Goal: Find specific page/section: Find specific page/section

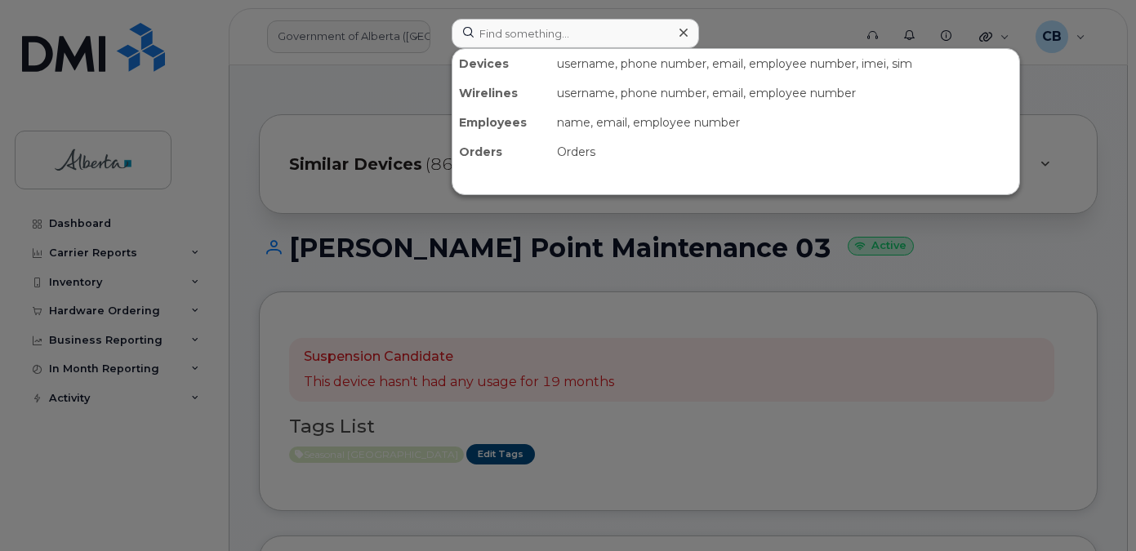
click at [512, 24] on input at bounding box center [575, 33] width 247 height 29
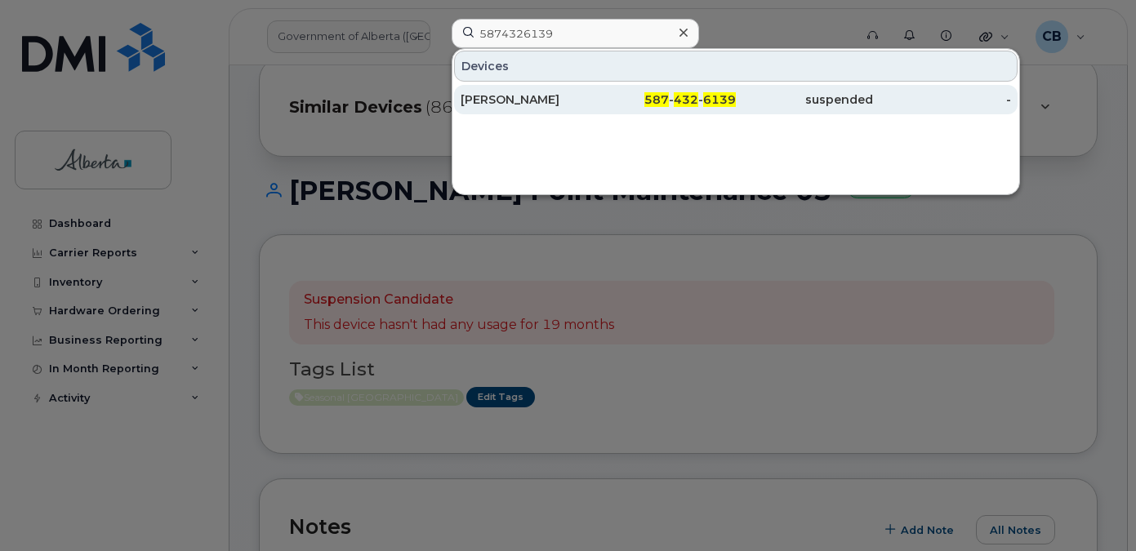
type input "5874326139"
click at [523, 100] on div "Melanie Neufeld" at bounding box center [529, 99] width 137 height 16
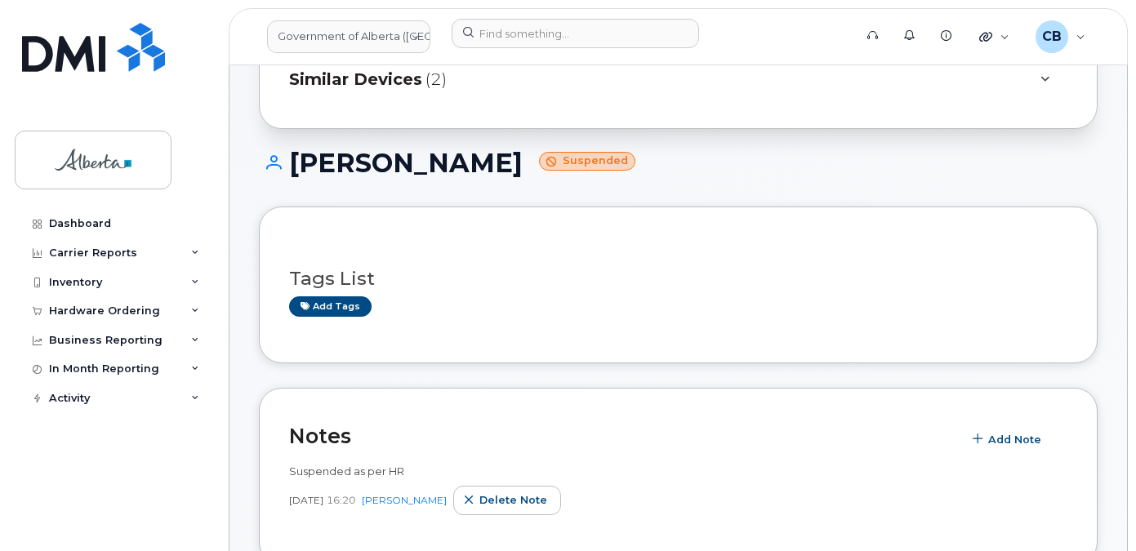
scroll to position [82, 0]
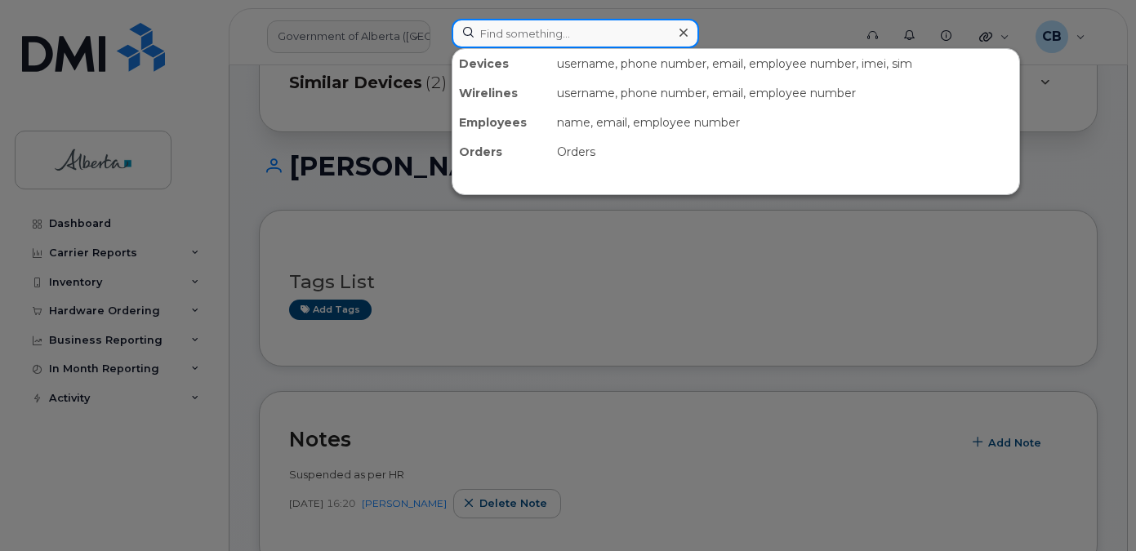
click at [503, 30] on input at bounding box center [575, 33] width 247 height 29
paste input "4034041903"
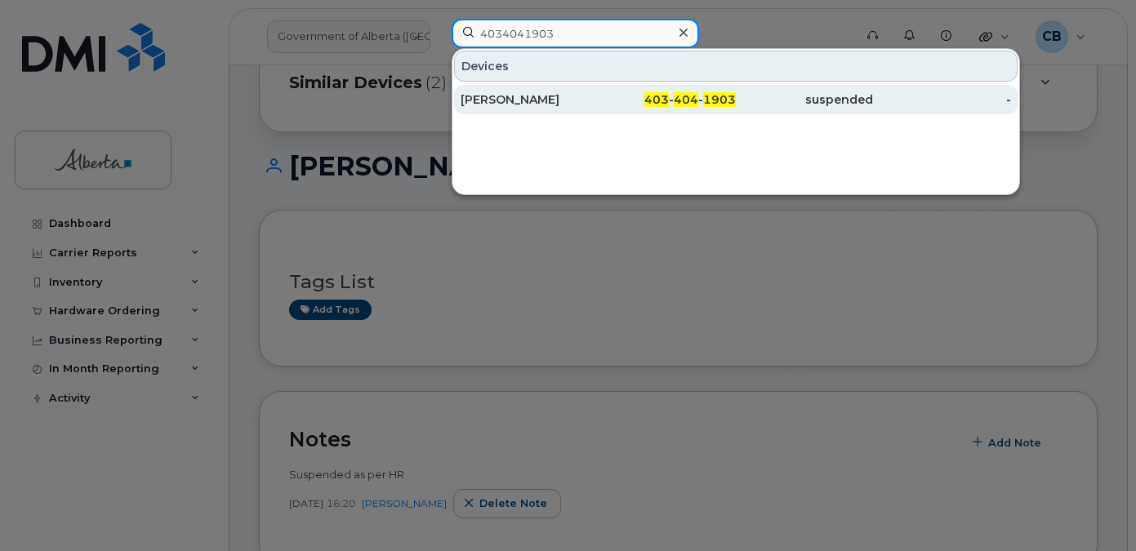
type input "4034041903"
click at [499, 98] on div "Karim Hassan" at bounding box center [529, 99] width 137 height 16
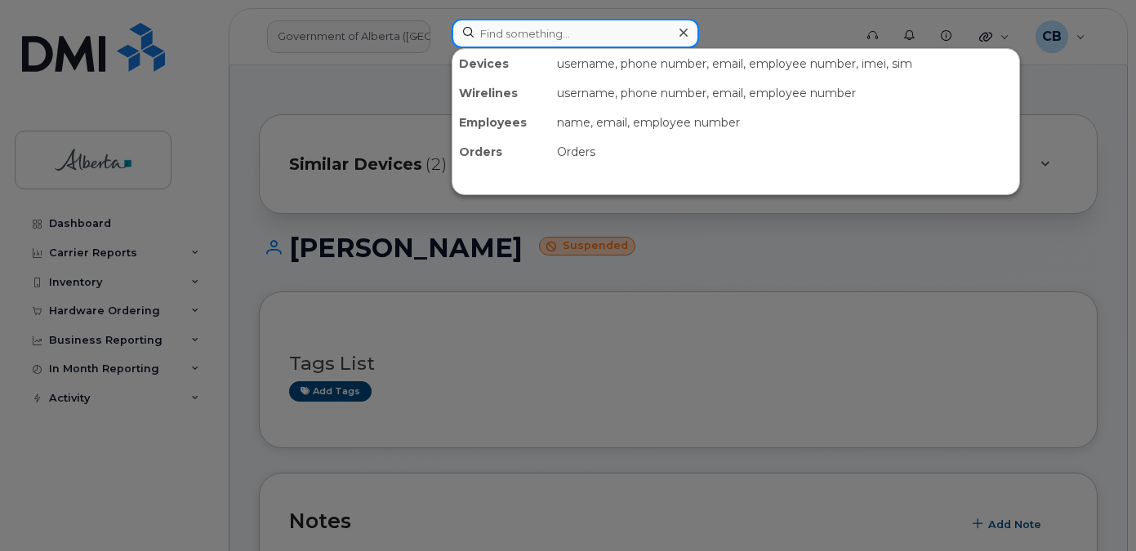
drag, startPoint x: 535, startPoint y: 35, endPoint x: 548, endPoint y: 38, distance: 13.5
click at [535, 36] on input at bounding box center [575, 33] width 247 height 29
paste input "5875458993"
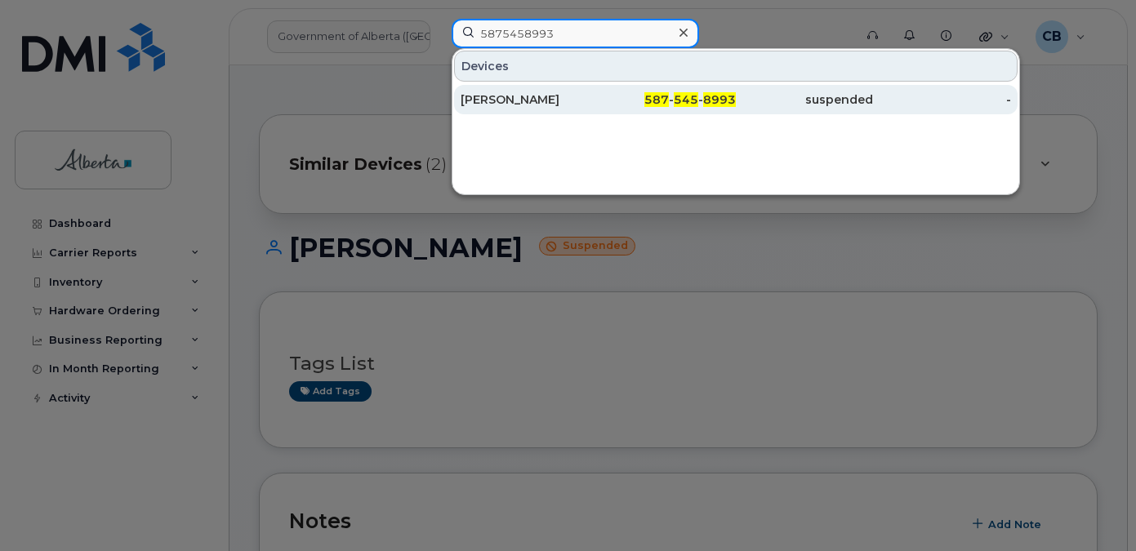
type input "5875458993"
click at [521, 97] on div "[PERSON_NAME]" at bounding box center [529, 99] width 137 height 16
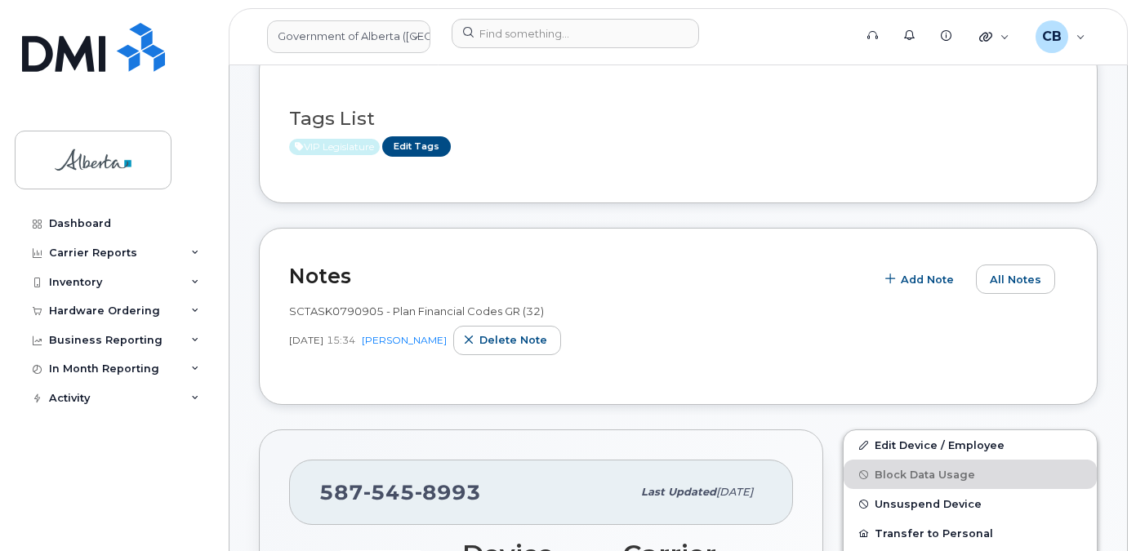
scroll to position [163, 0]
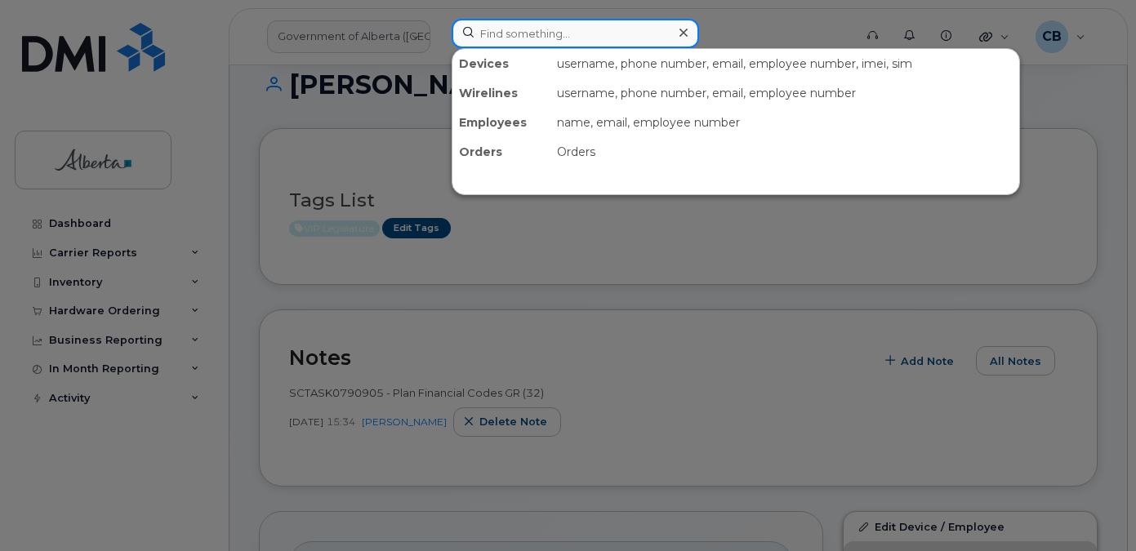
click at [521, 33] on input at bounding box center [575, 33] width 247 height 29
paste input "5875458975"
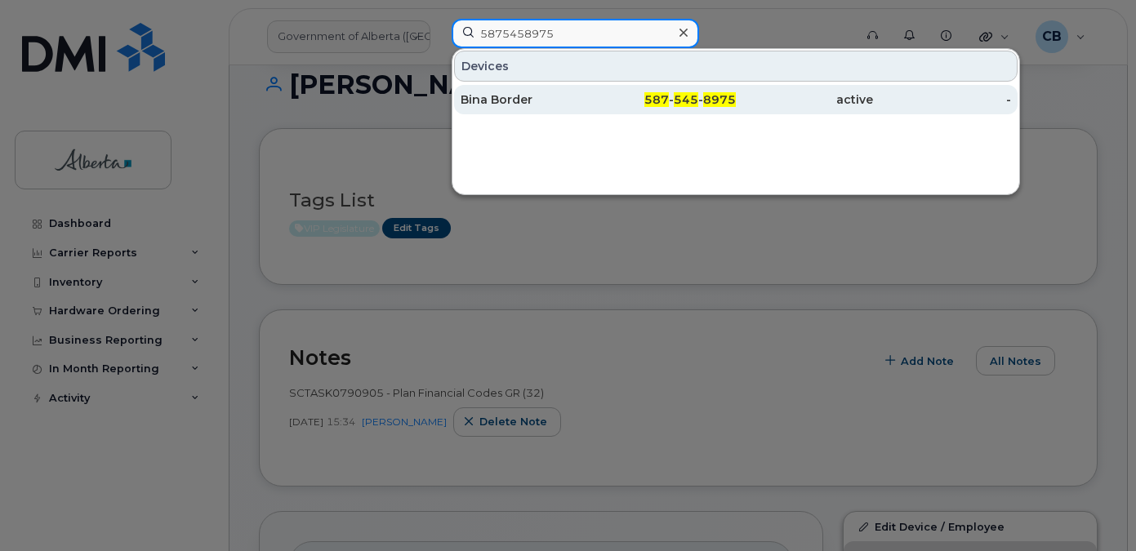
type input "5875458975"
click at [496, 97] on div "Bina Border" at bounding box center [529, 99] width 137 height 16
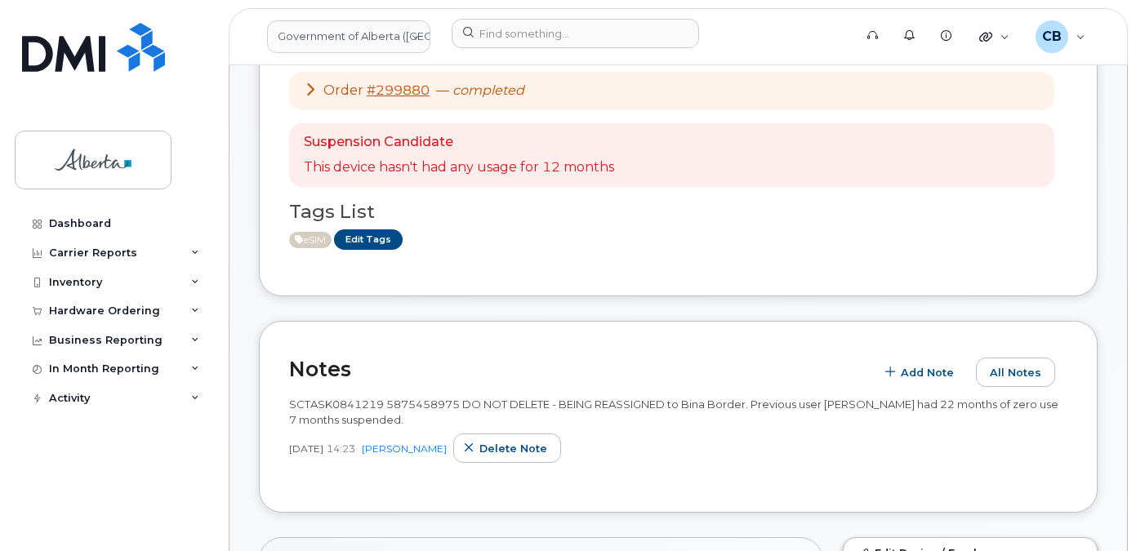
scroll to position [327, 0]
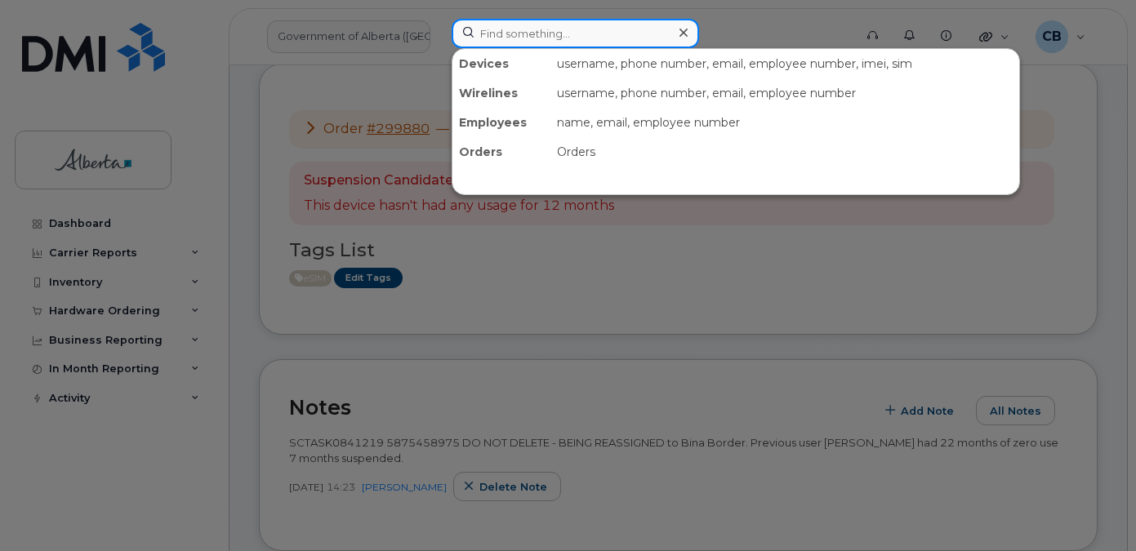
click at [531, 38] on input at bounding box center [575, 33] width 247 height 29
paste input "5875458993"
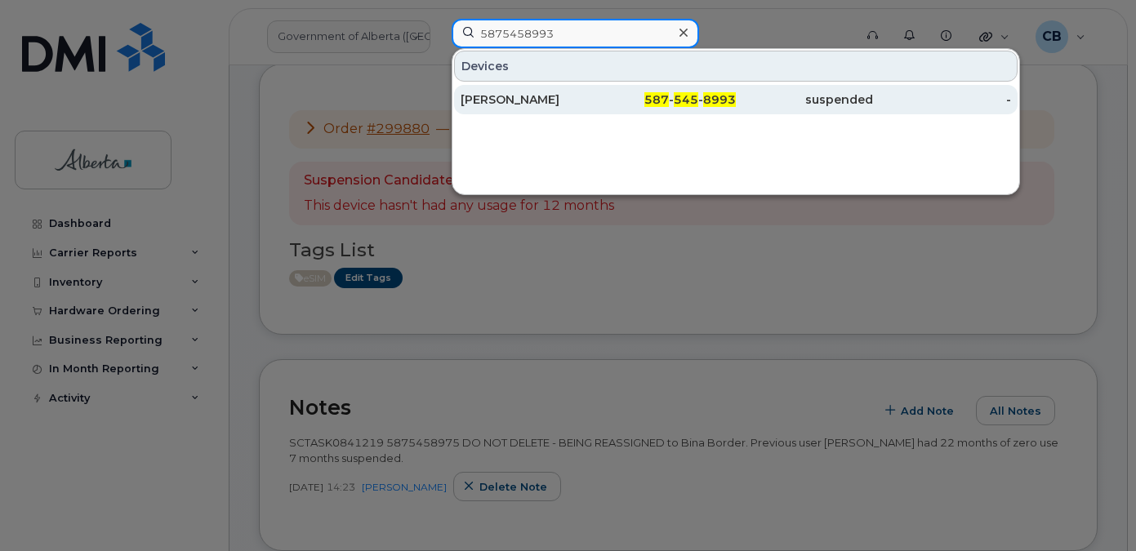
type input "5875458993"
click at [516, 97] on div "[PERSON_NAME]" at bounding box center [529, 99] width 137 height 16
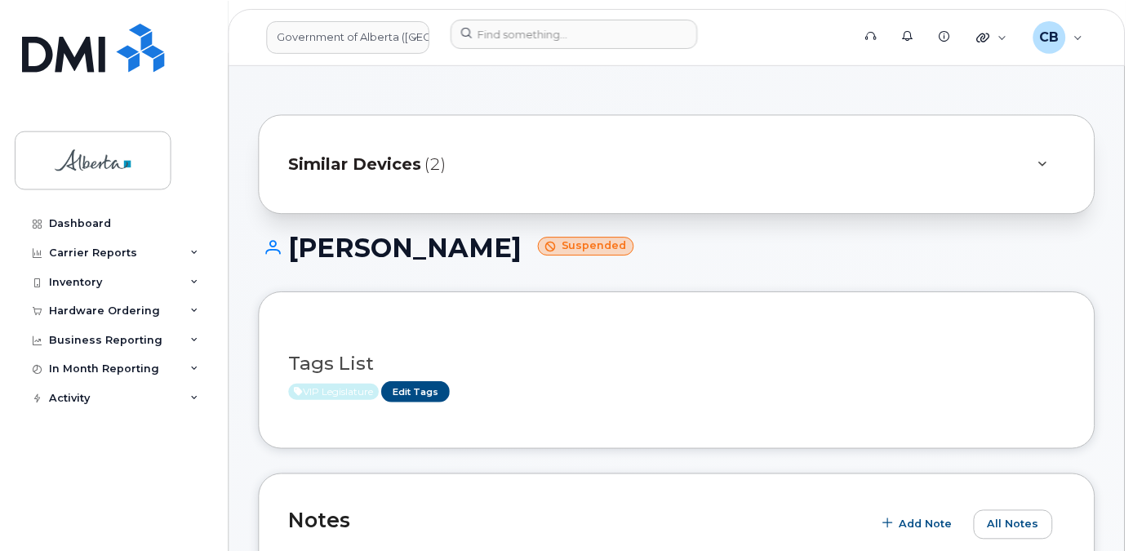
scroll to position [82, 0]
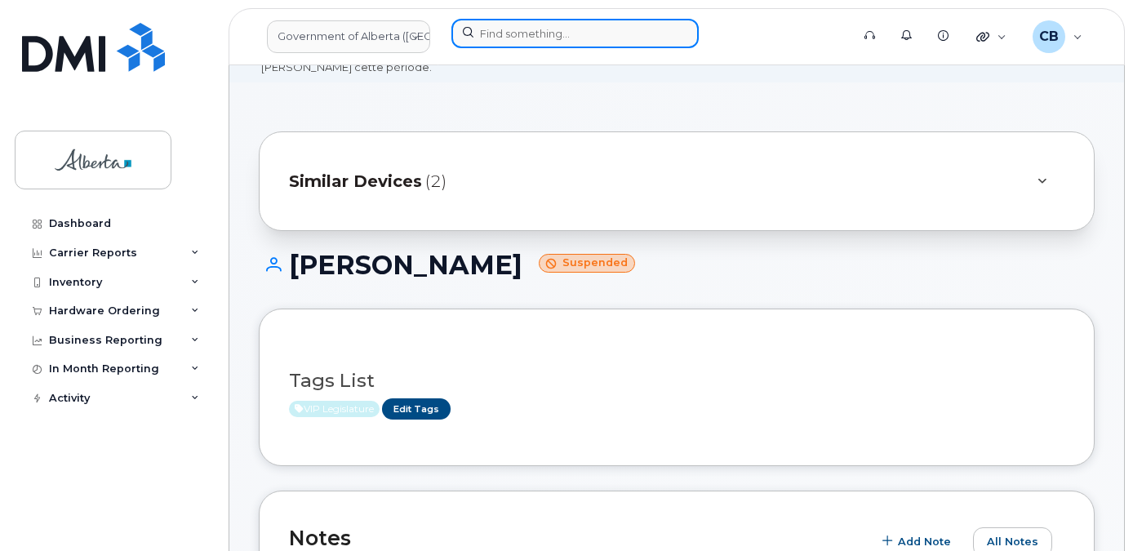
click at [529, 35] on input at bounding box center [575, 33] width 247 height 29
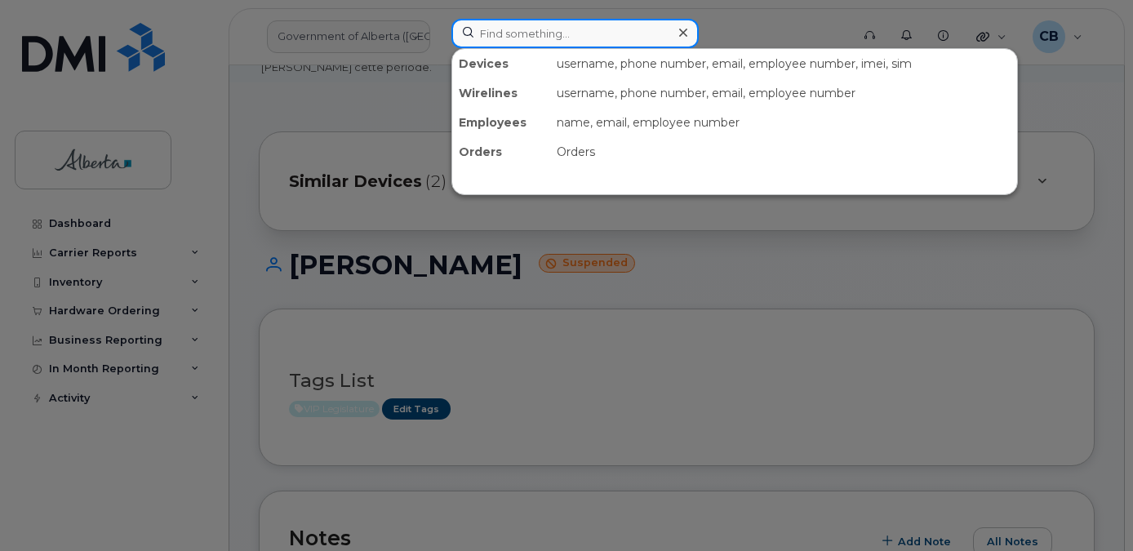
paste input "5873359048"
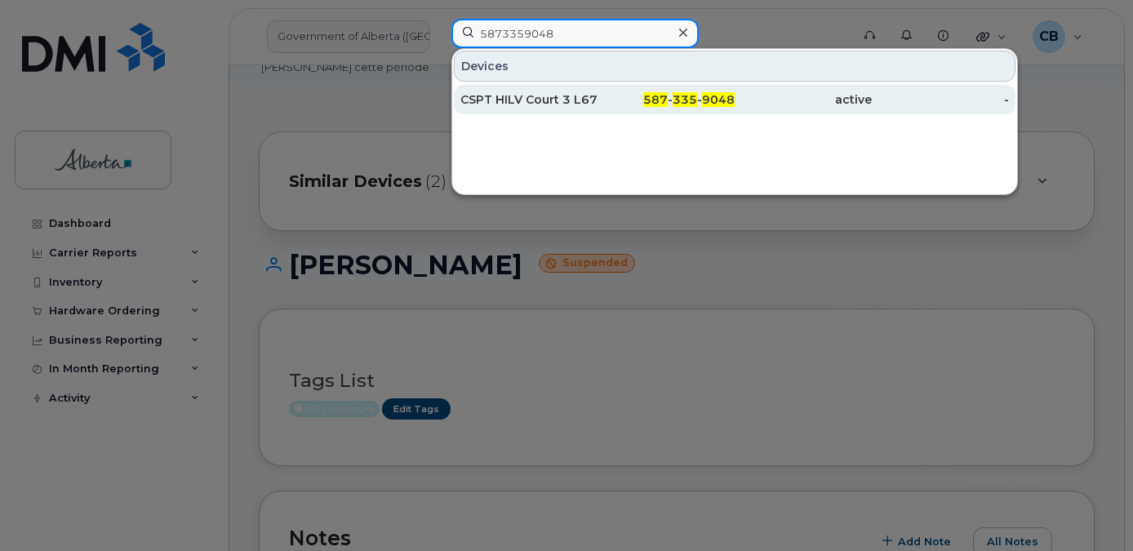
type input "5873359048"
click at [541, 98] on div "CSPT HILV Court 3 L678860" at bounding box center [529, 99] width 137 height 16
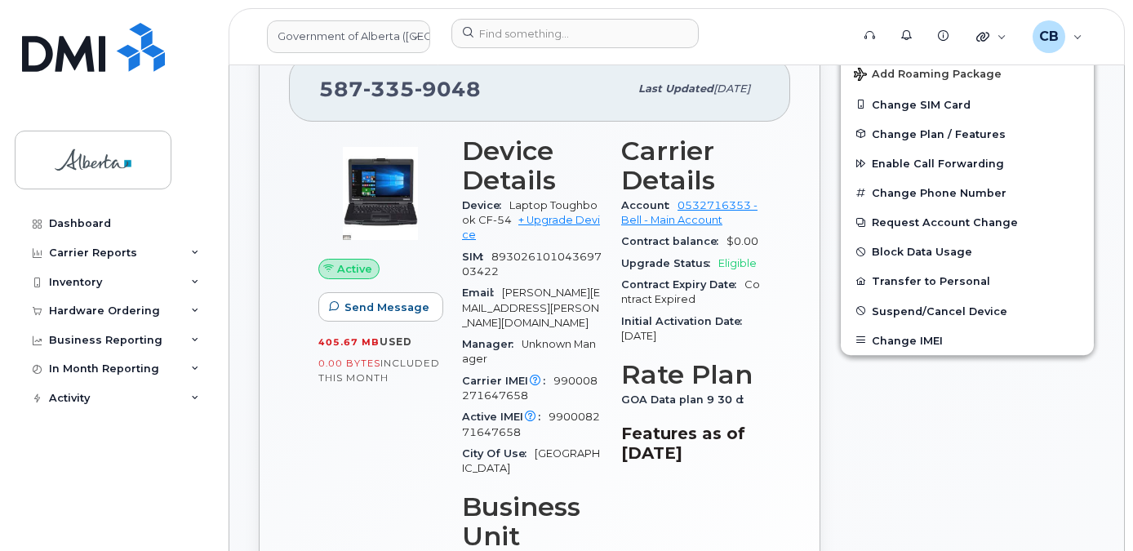
scroll to position [563, 0]
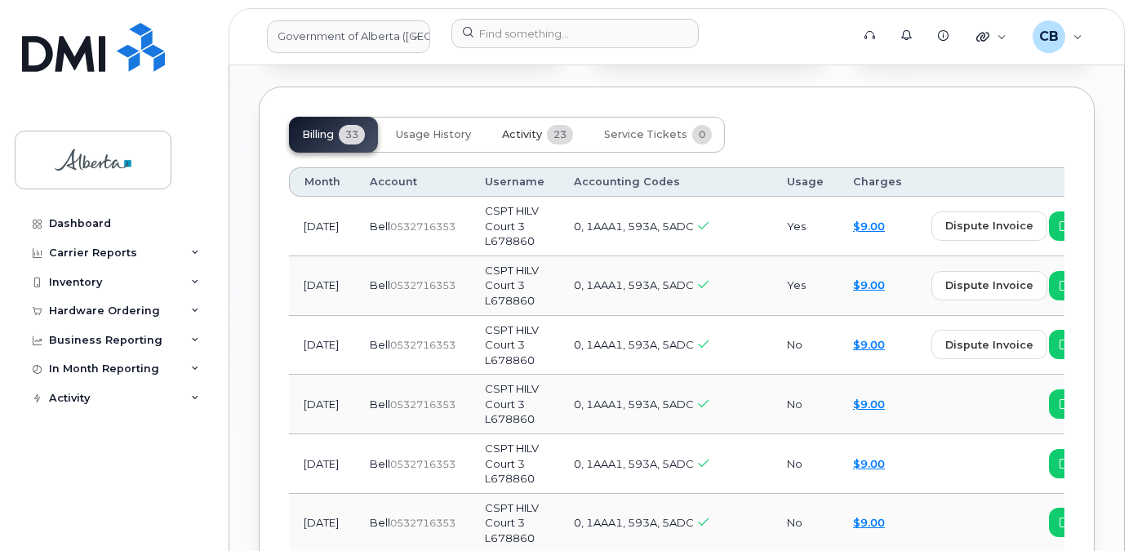
click at [513, 128] on span "Activity" at bounding box center [522, 134] width 40 height 13
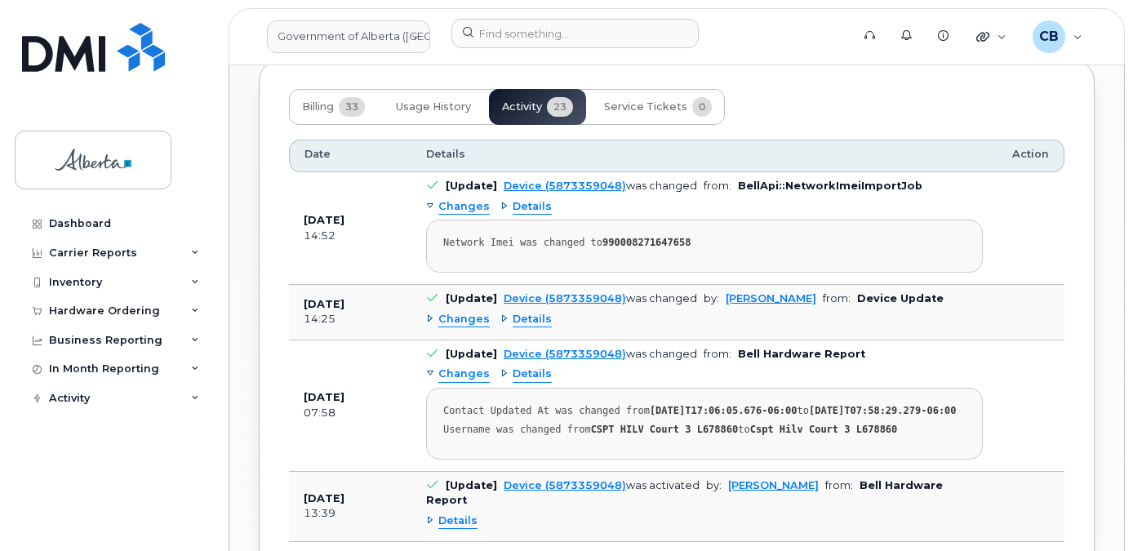
scroll to position [1707, 0]
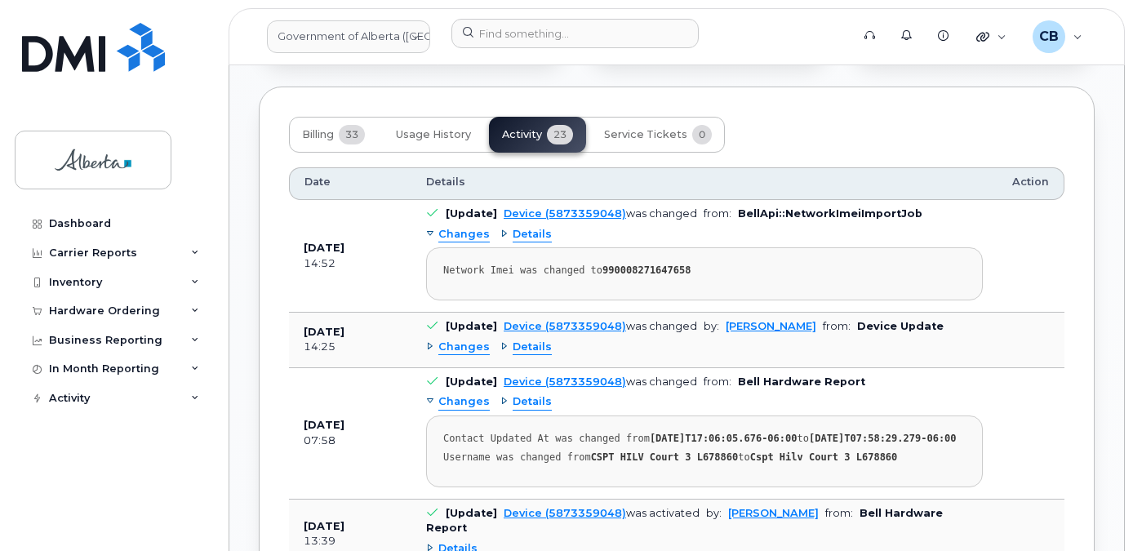
click at [428, 227] on div "Changes" at bounding box center [458, 235] width 64 height 16
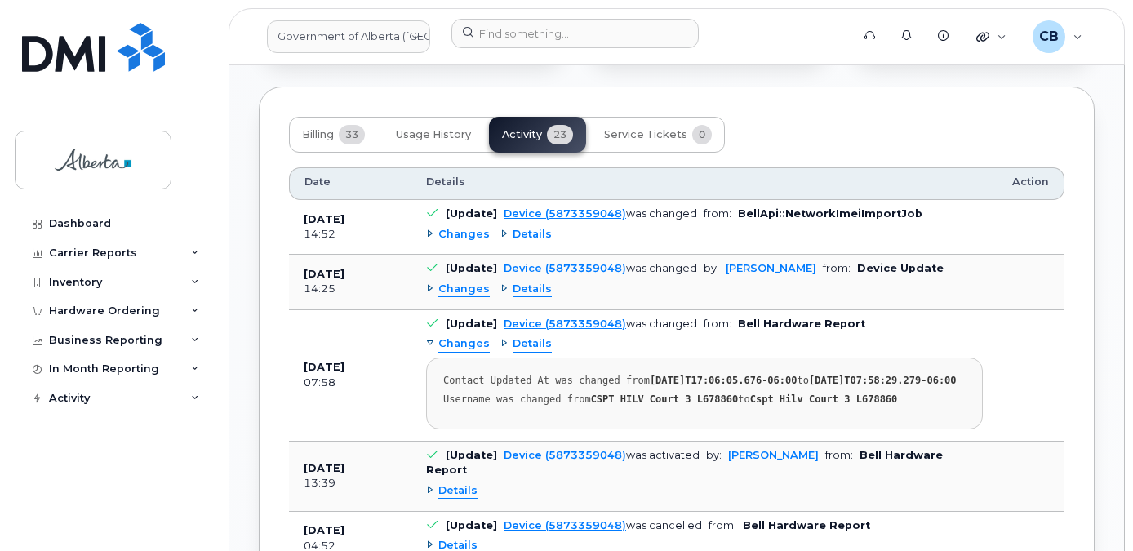
click at [428, 227] on div "Changes" at bounding box center [458, 235] width 64 height 16
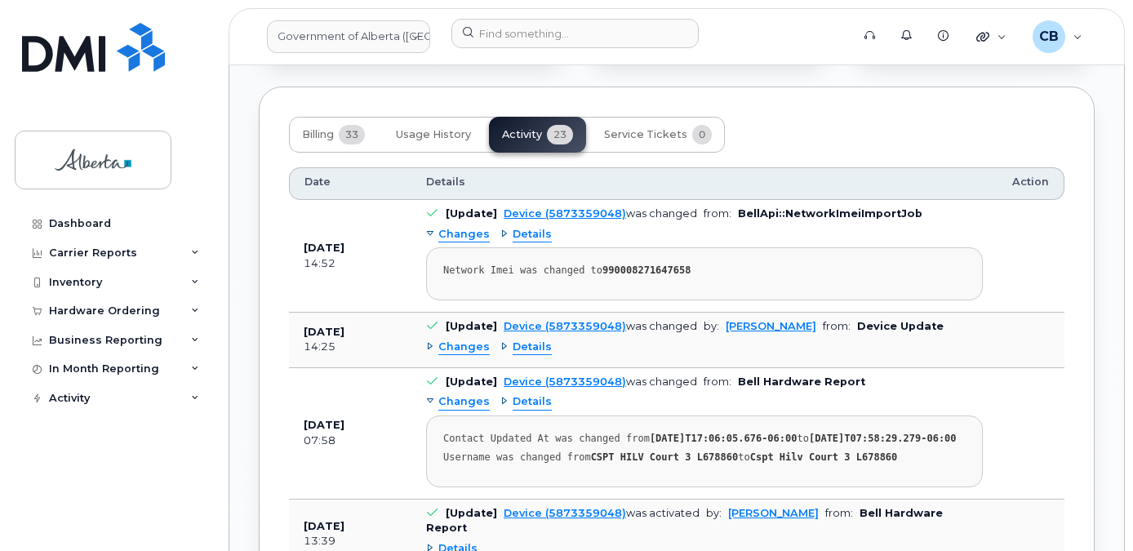
click at [501, 227] on div "Details" at bounding box center [526, 235] width 51 height 16
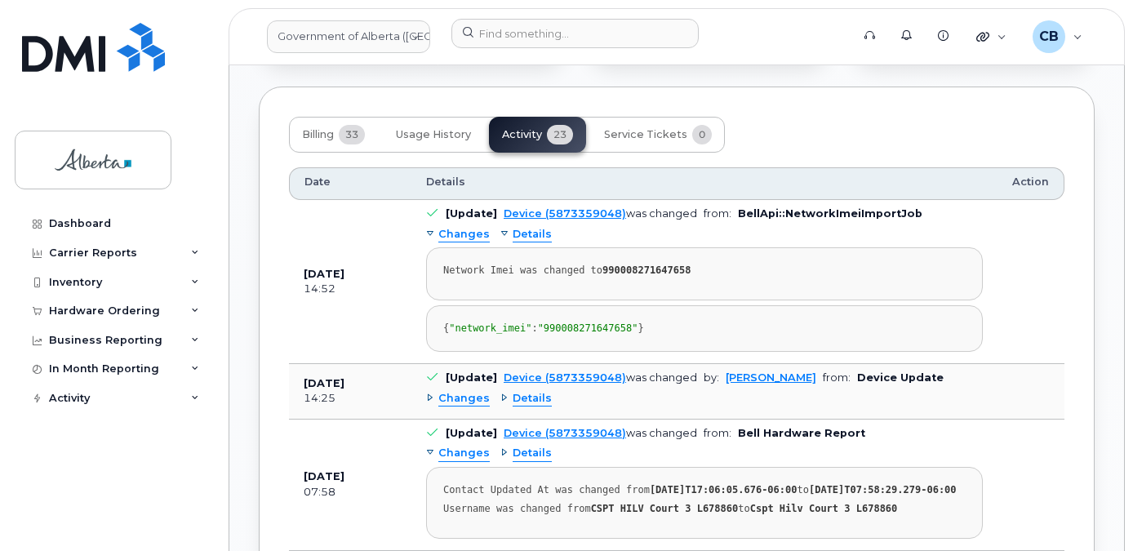
click at [501, 227] on div "Details" at bounding box center [526, 235] width 51 height 16
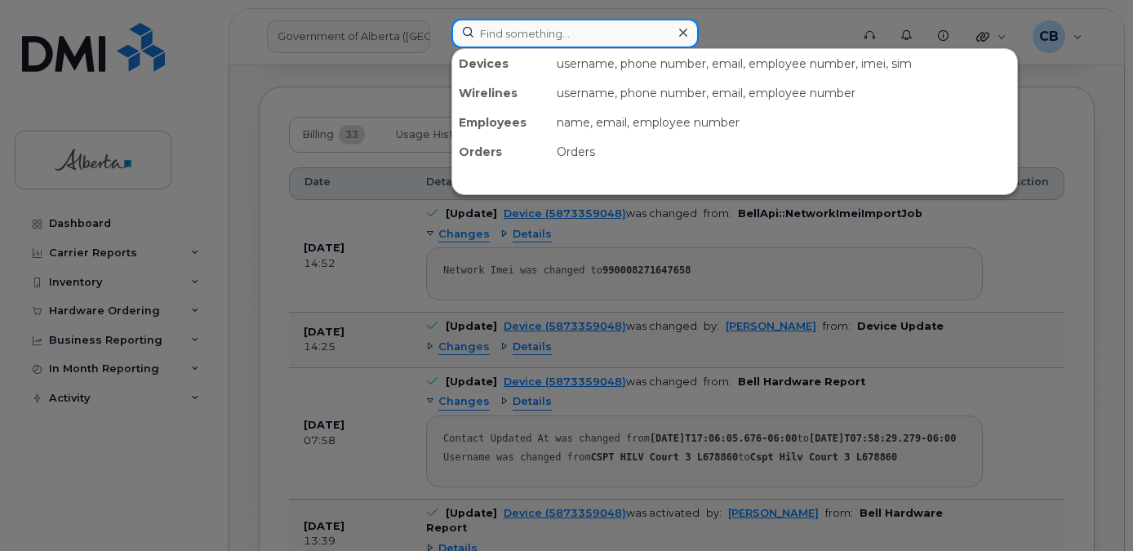
click at [508, 40] on input at bounding box center [575, 33] width 247 height 29
paste input "5873381964"
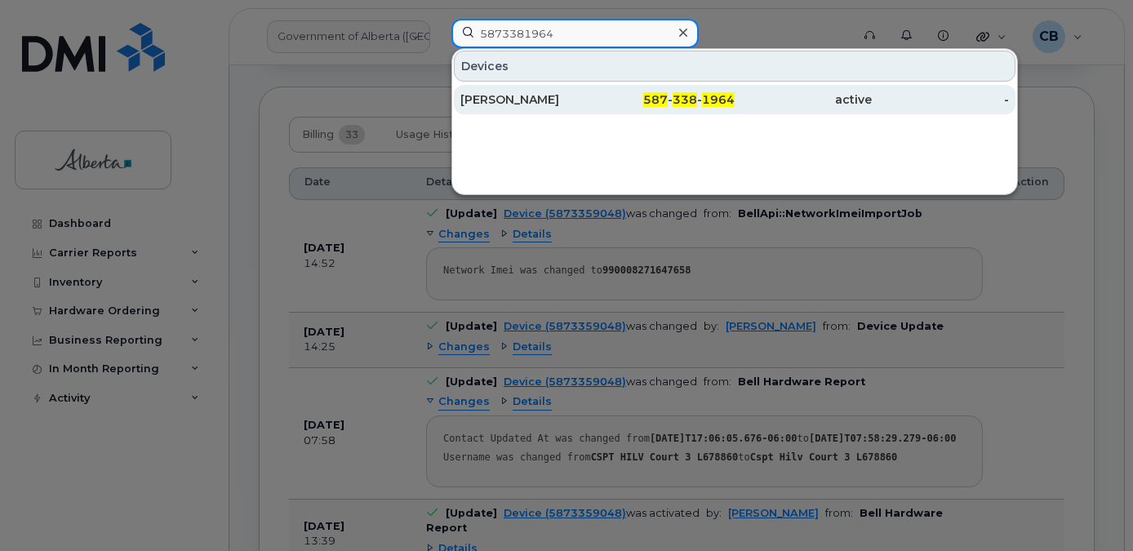
type input "5873381964"
click at [496, 94] on div "Scott Braun" at bounding box center [529, 99] width 137 height 16
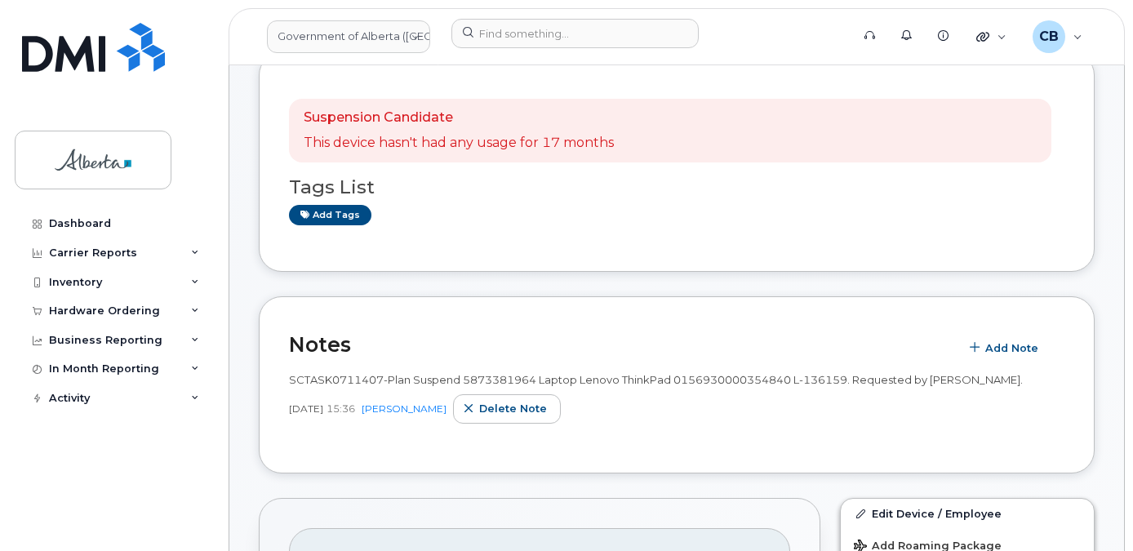
scroll to position [245, 0]
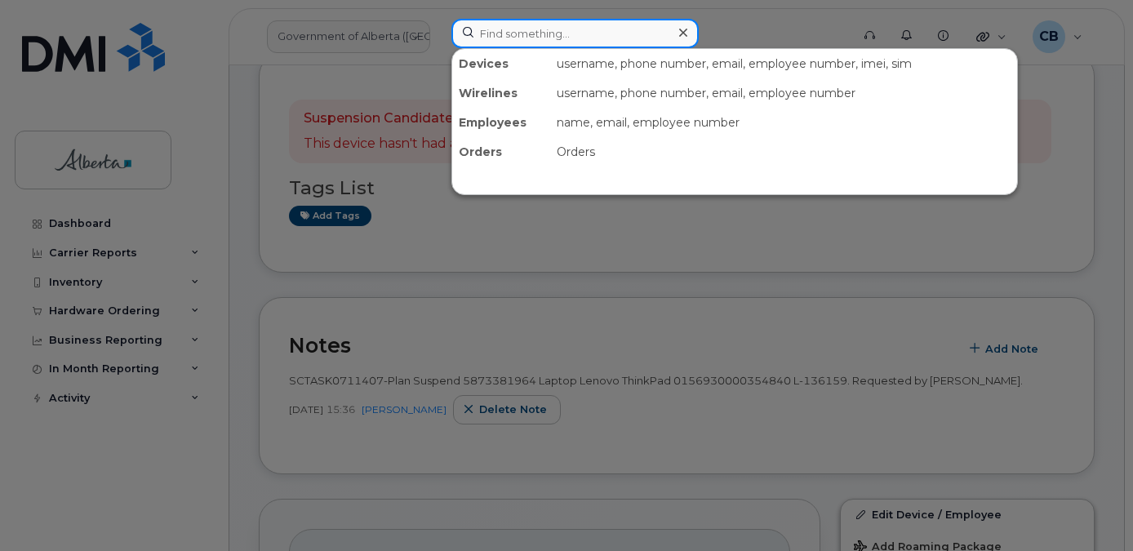
click at [530, 35] on input at bounding box center [575, 33] width 247 height 29
paste input "7803814759"
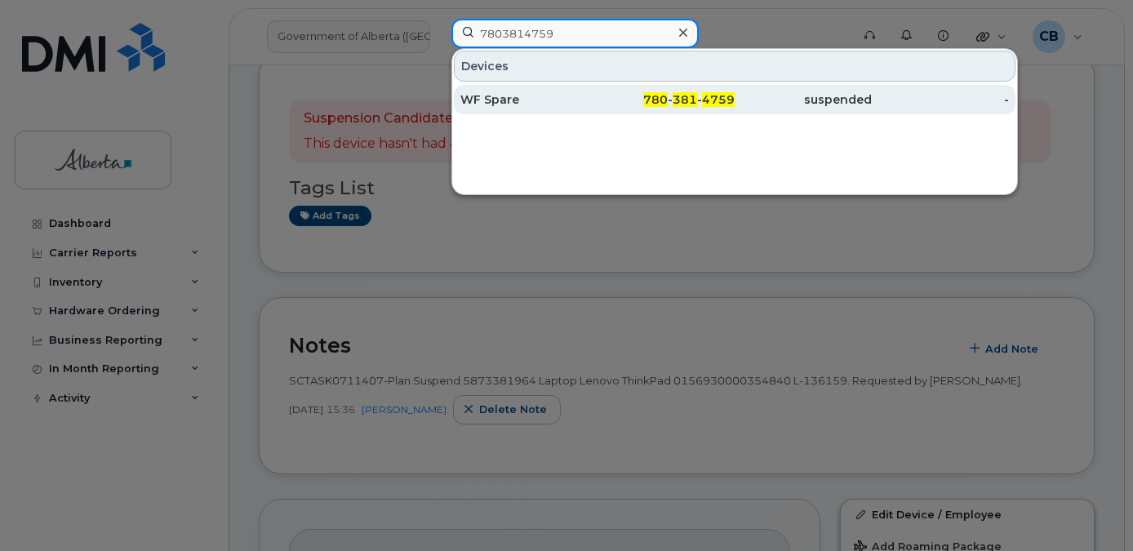
type input "7803814759"
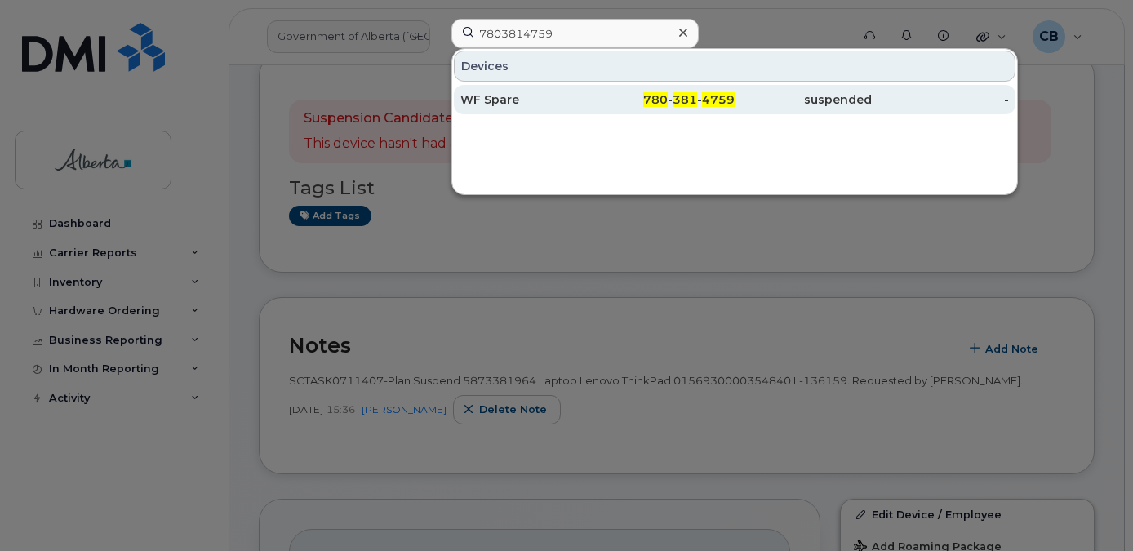
click at [508, 97] on div "WF Spare" at bounding box center [529, 99] width 137 height 16
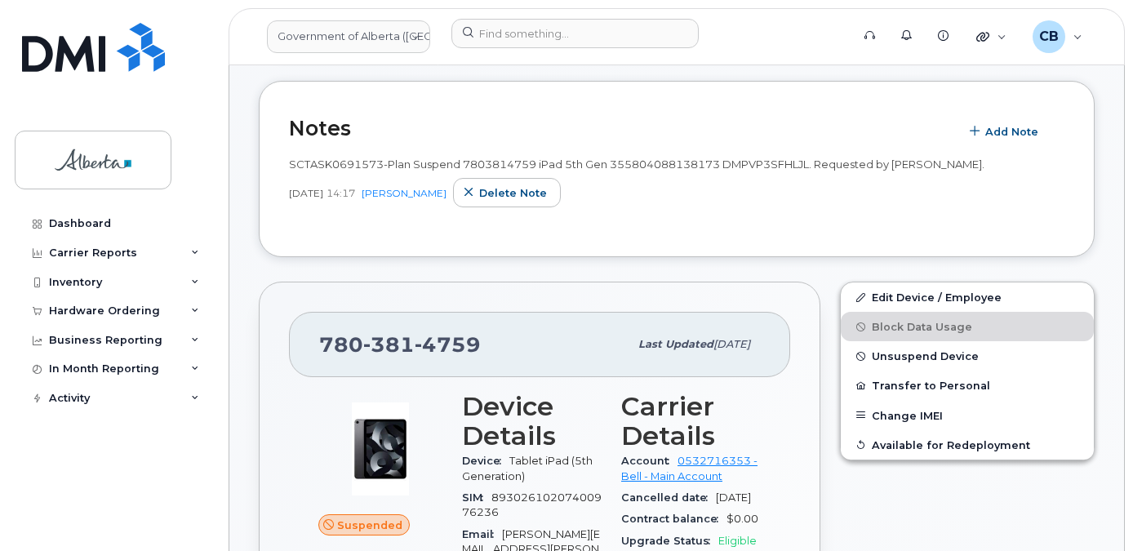
scroll to position [490, 0]
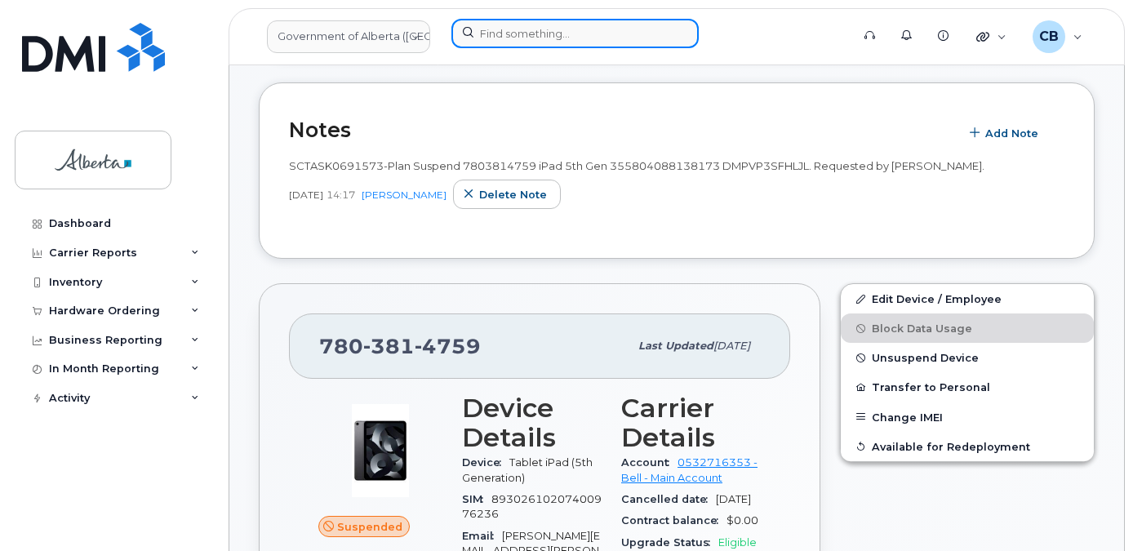
click at [503, 35] on input at bounding box center [575, 33] width 247 height 29
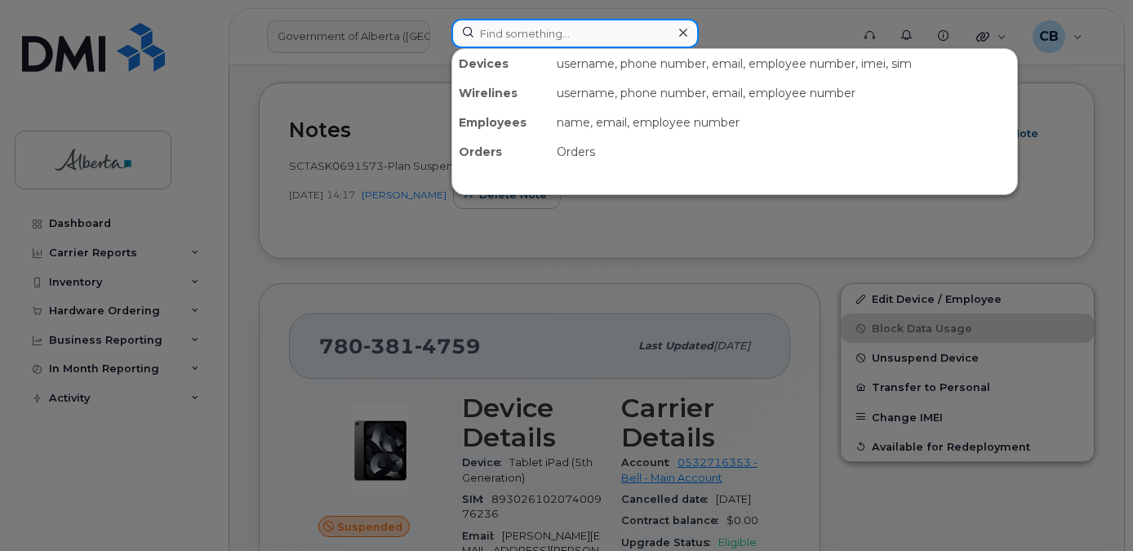
paste input "7805476513"
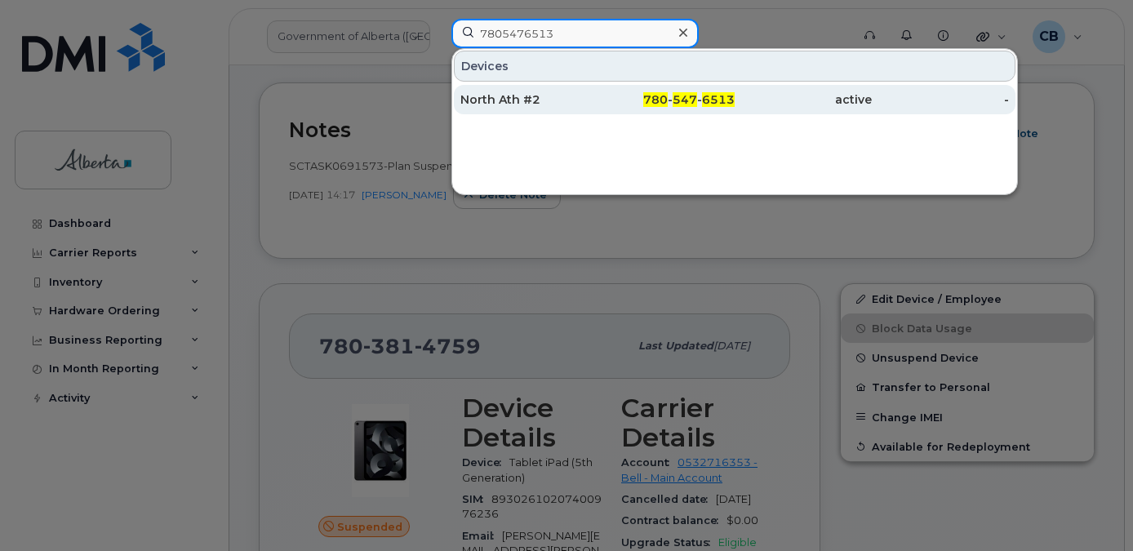
type input "7805476513"
click at [506, 94] on div "North Ath #2" at bounding box center [529, 99] width 137 height 16
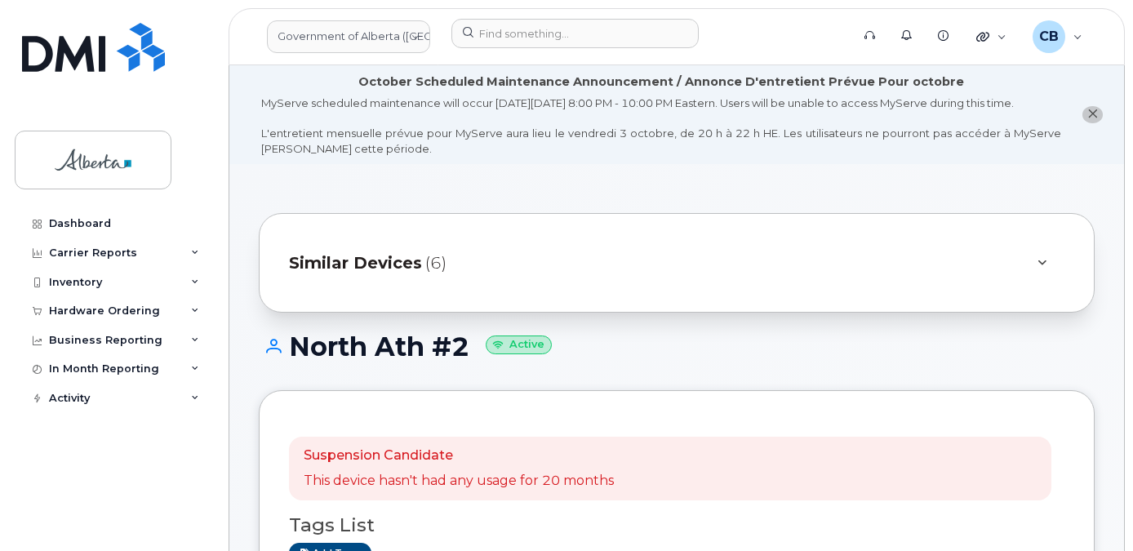
click at [1089, 119] on icon "close notification" at bounding box center [1093, 114] width 11 height 11
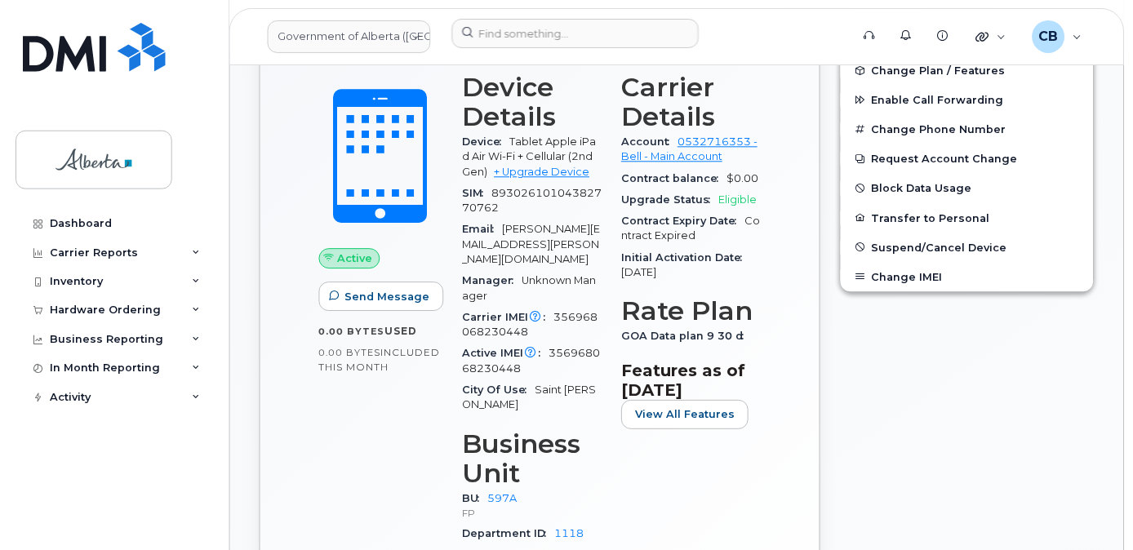
scroll to position [735, 0]
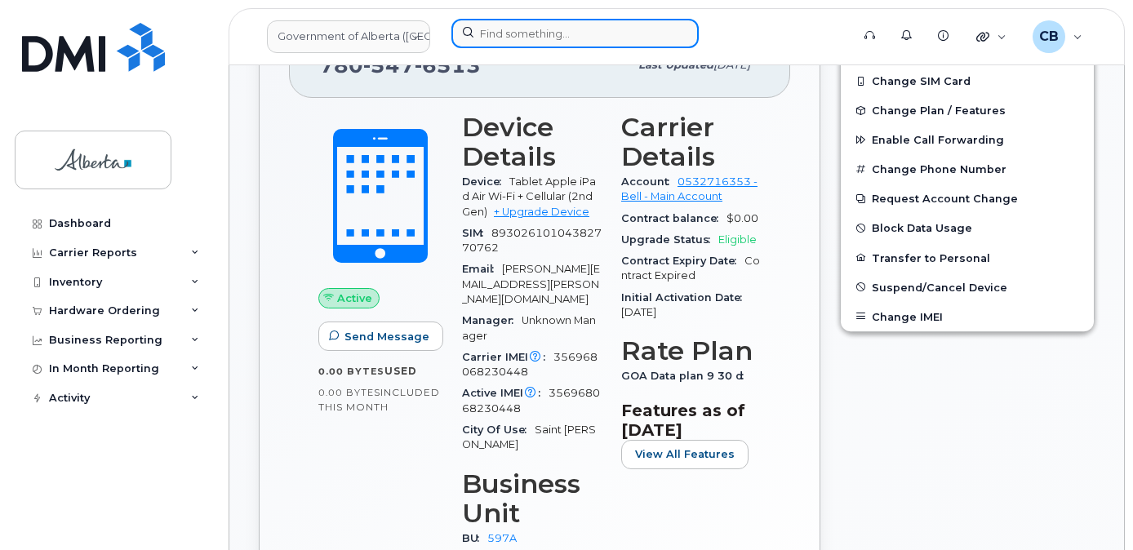
click at [595, 31] on input at bounding box center [575, 33] width 247 height 29
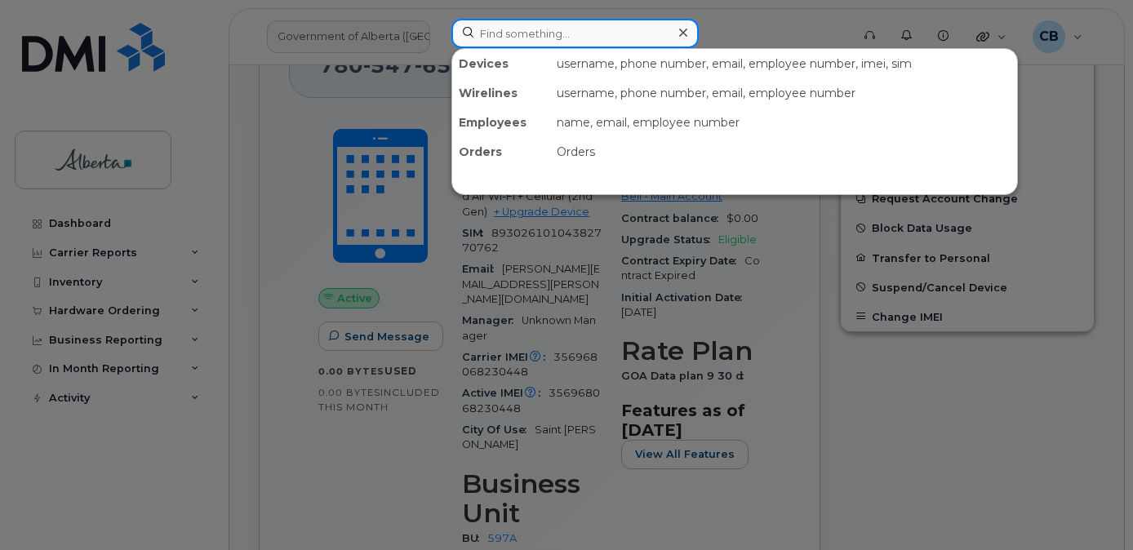
paste input "7802864261"
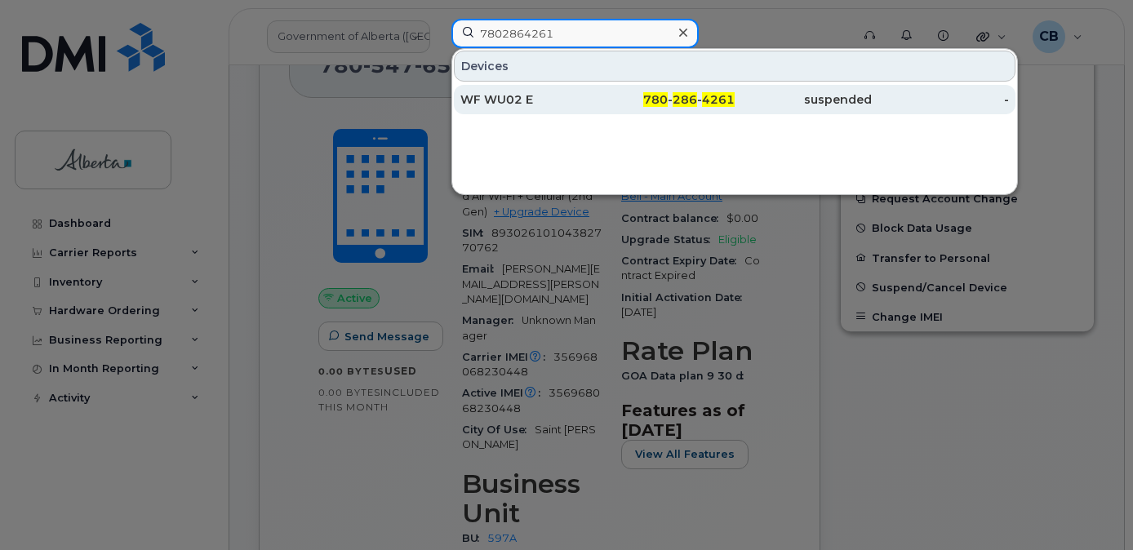
type input "7802864261"
click at [501, 100] on div "WF WU02 E" at bounding box center [529, 99] width 137 height 16
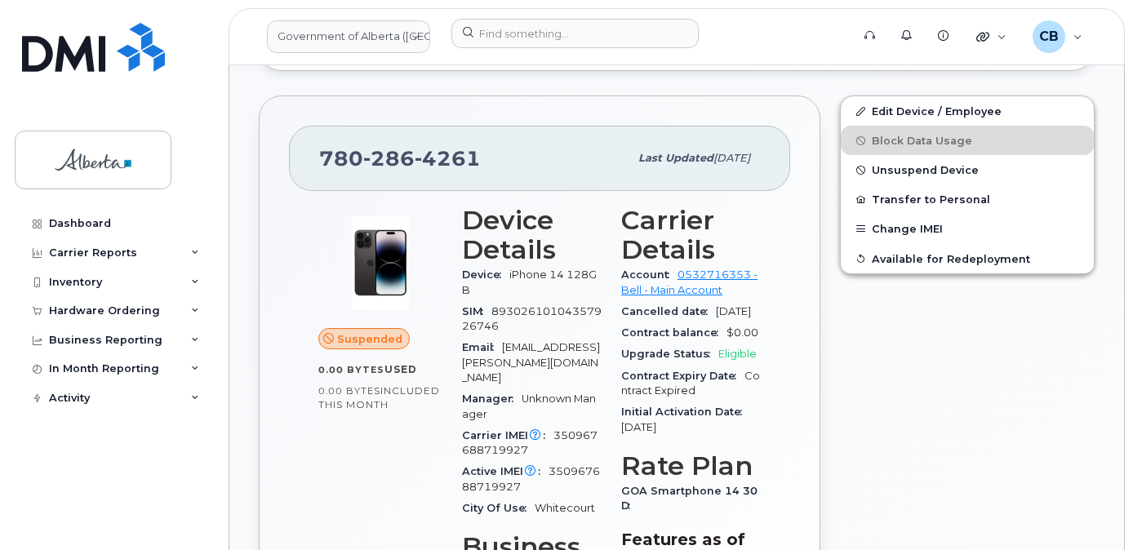
scroll to position [543, 0]
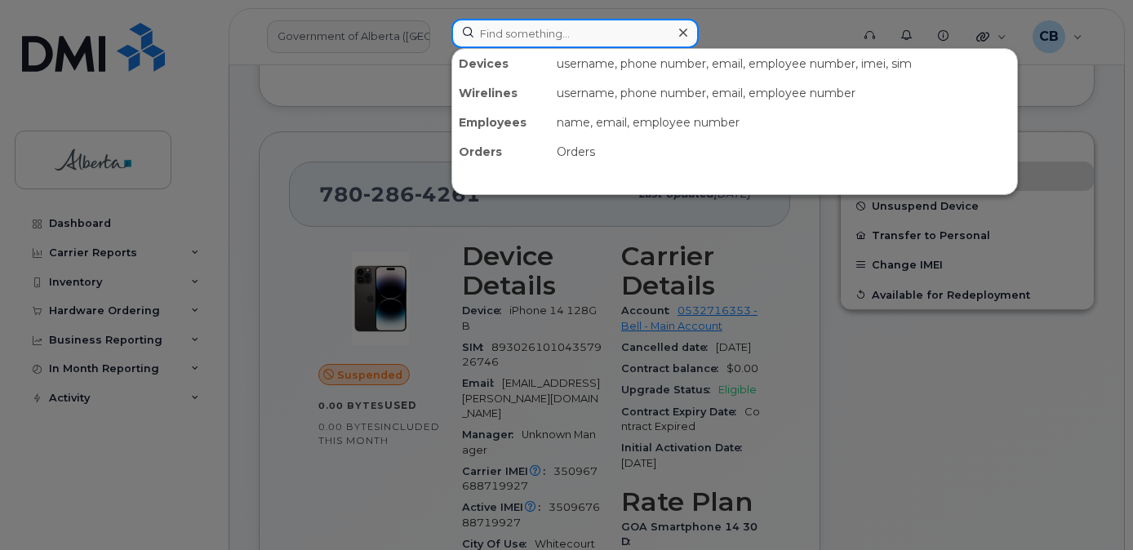
click at [519, 33] on input at bounding box center [575, 33] width 247 height 29
paste input "7802864397"
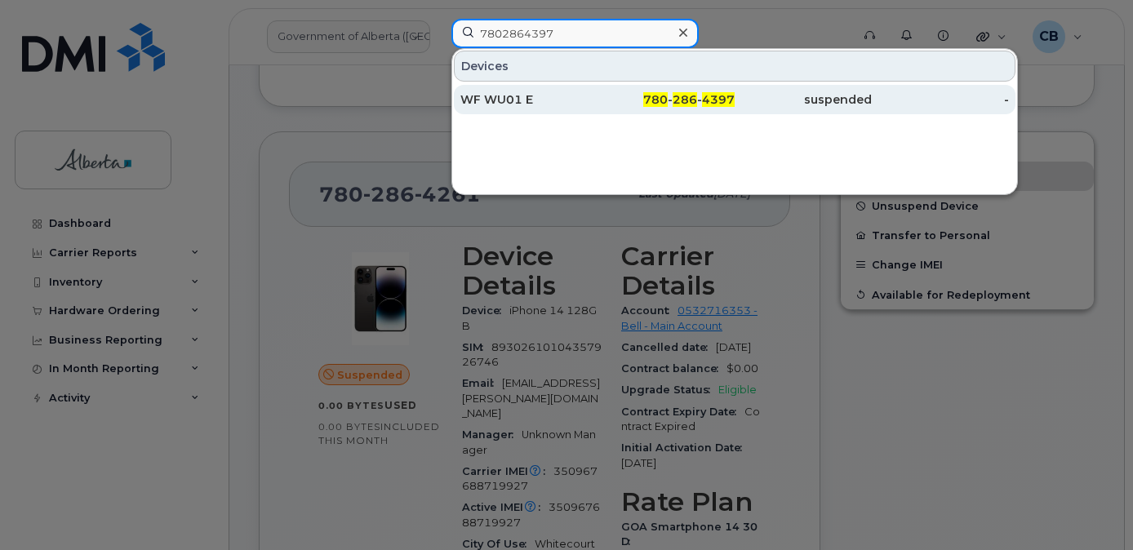
type input "7802864397"
click at [519, 100] on div "WF WU01 E" at bounding box center [529, 99] width 137 height 16
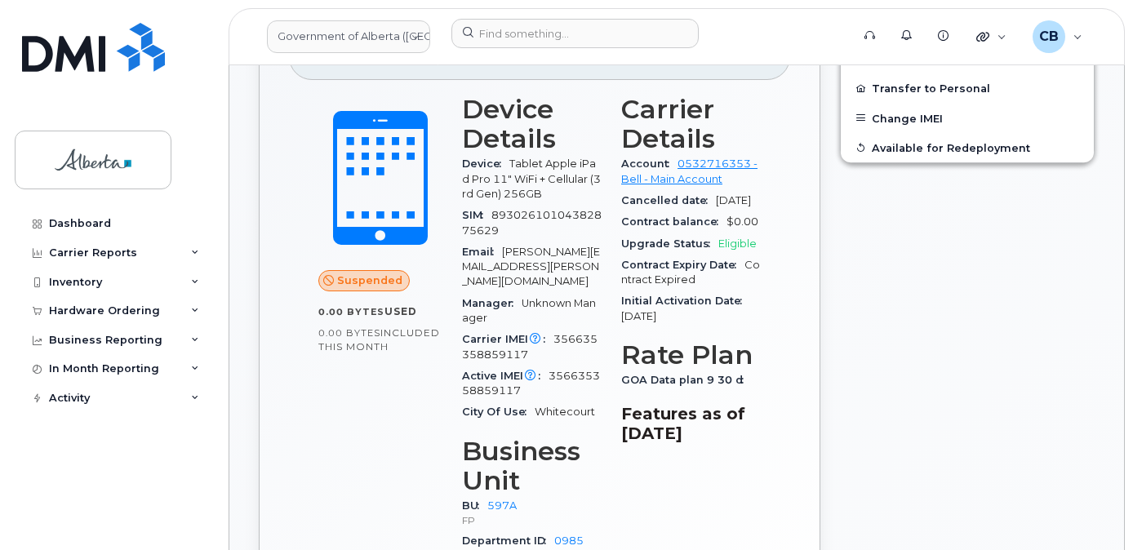
scroll to position [710, 0]
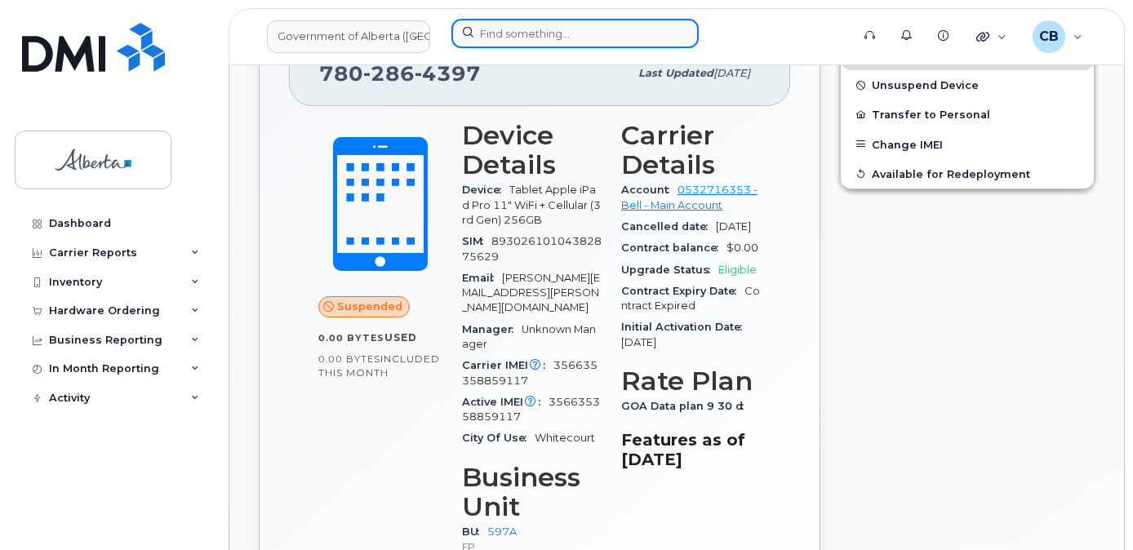
click at [497, 29] on input at bounding box center [575, 33] width 247 height 29
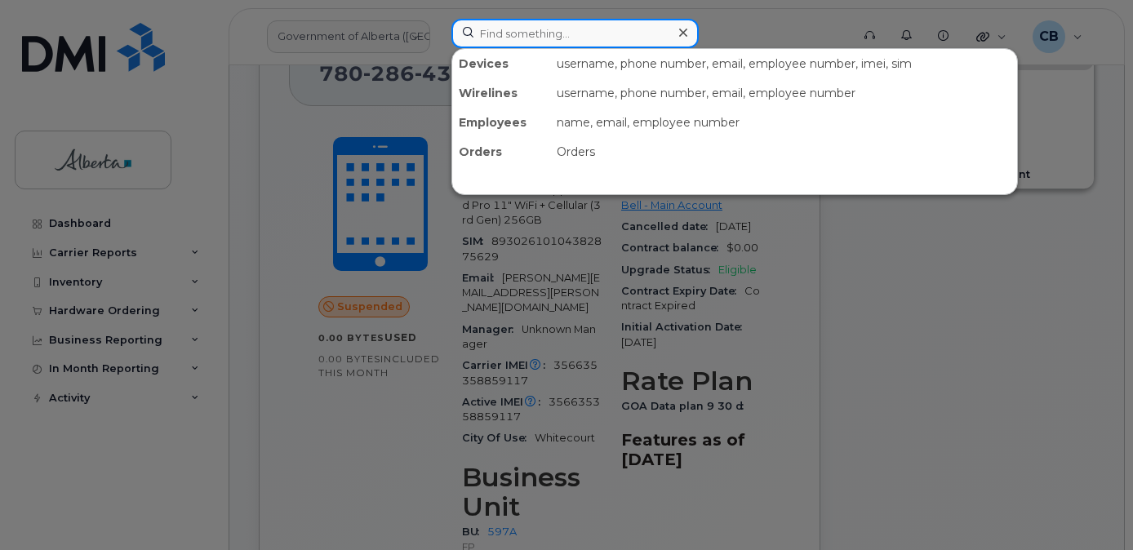
paste input "7802864357"
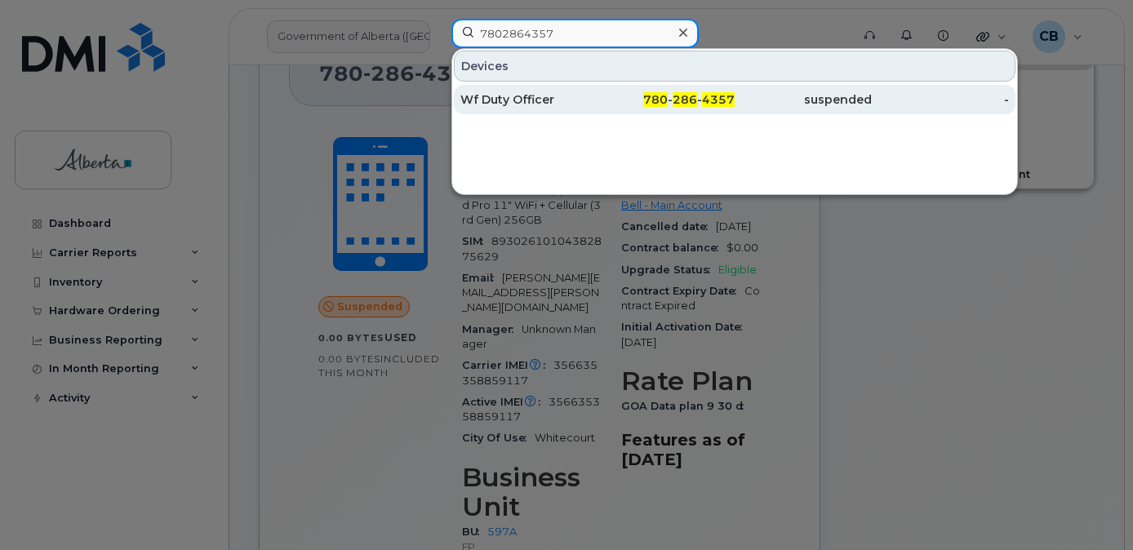
type input "7802864357"
click at [500, 96] on div "Wf Duty Officer" at bounding box center [529, 99] width 137 height 16
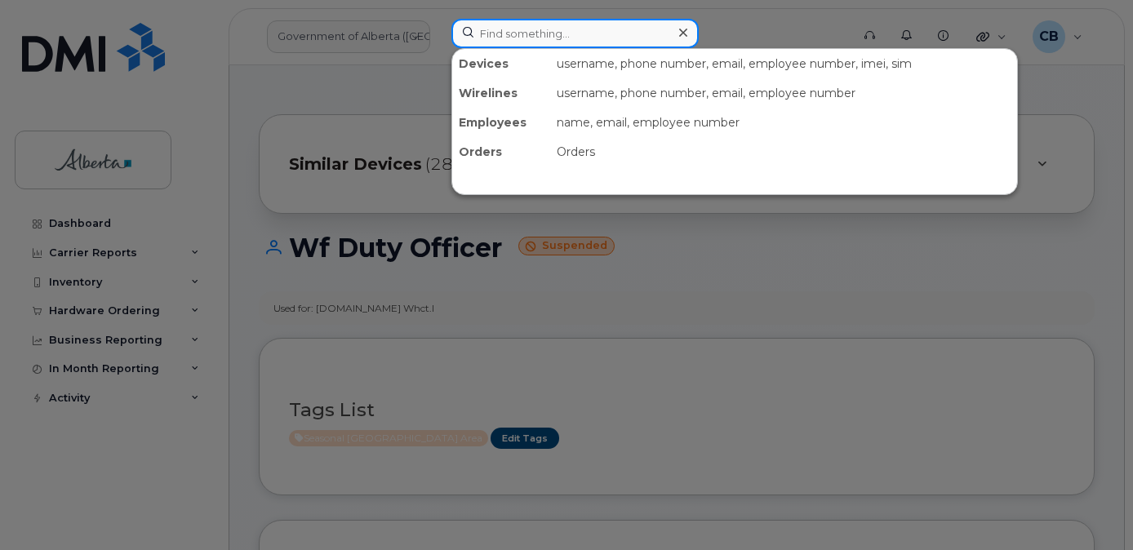
click at [563, 36] on input at bounding box center [575, 33] width 247 height 29
paste input "7802864397"
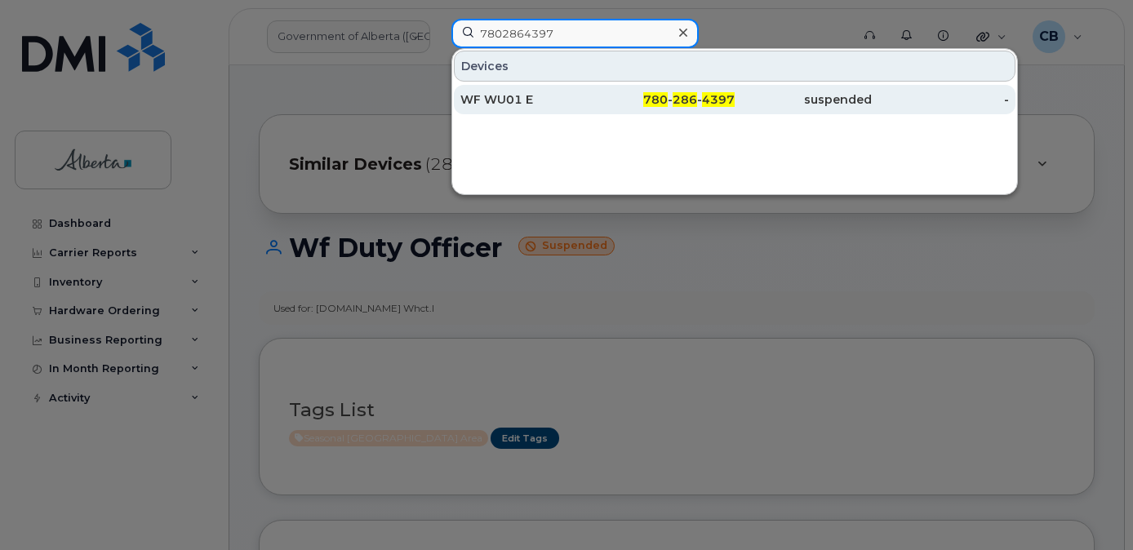
type input "7802864397"
click at [492, 92] on div "WF WU01 E" at bounding box center [529, 99] width 137 height 16
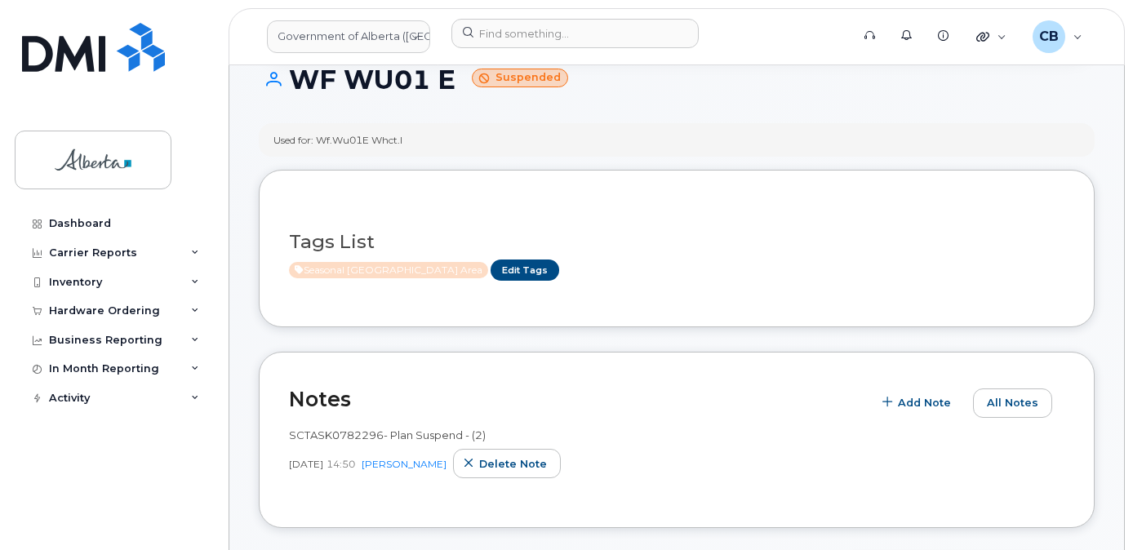
scroll to position [139, 0]
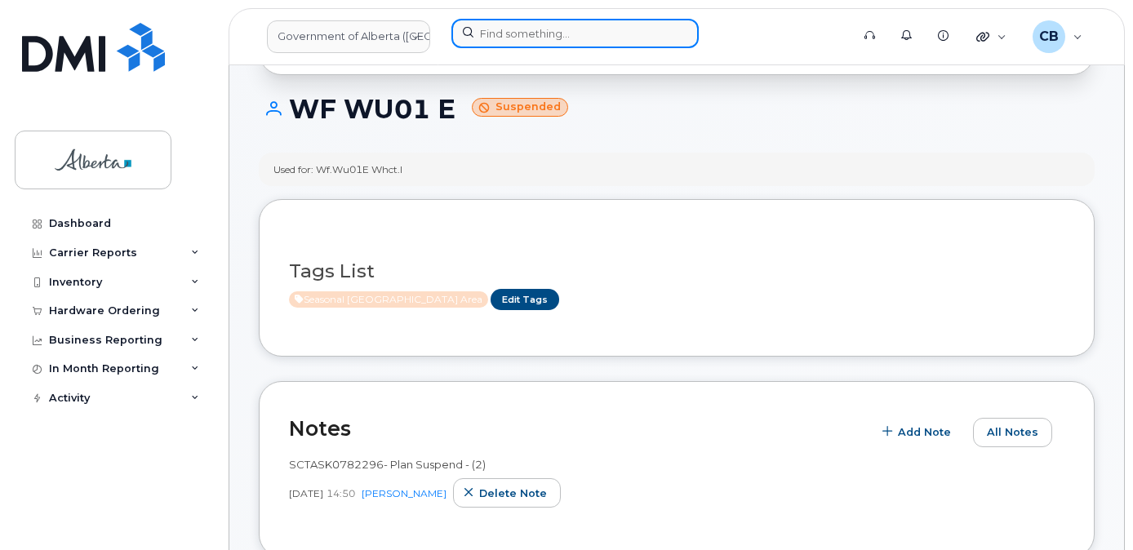
click at [532, 35] on input at bounding box center [575, 33] width 247 height 29
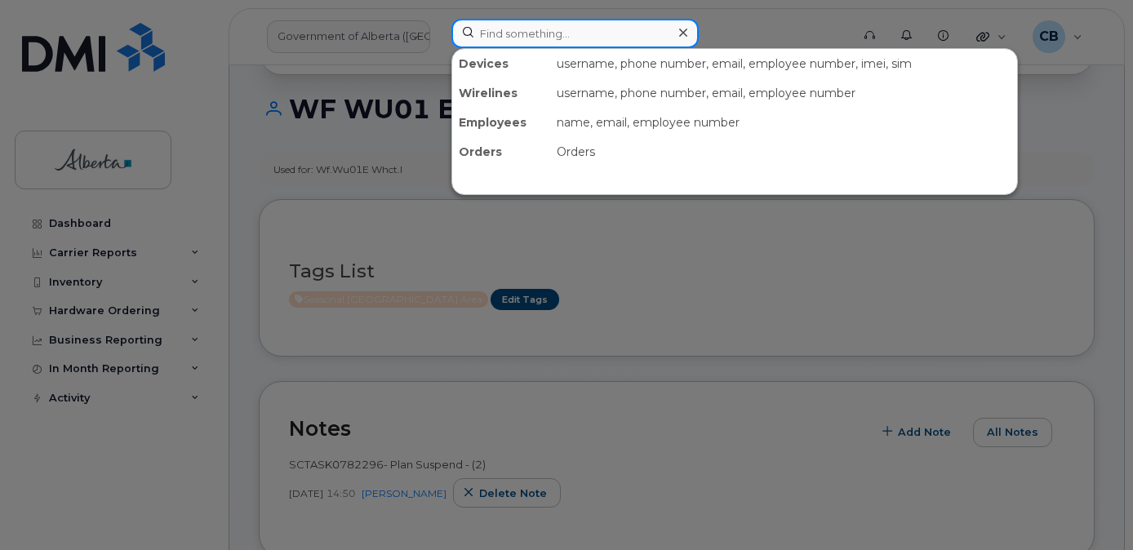
paste input "7802864357"
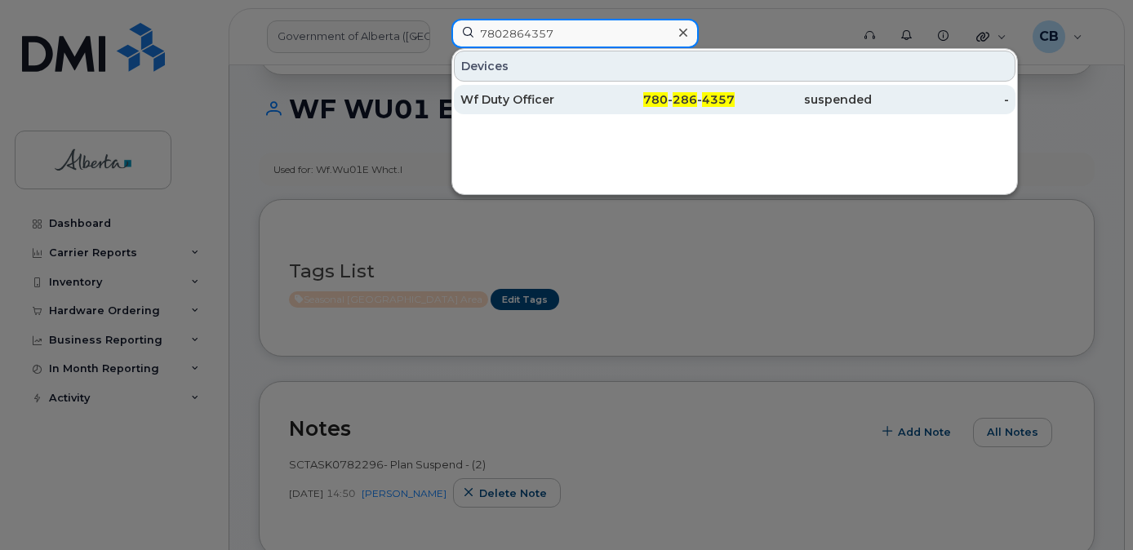
type input "7802864357"
click at [518, 97] on div "Wf Duty Officer" at bounding box center [529, 99] width 137 height 16
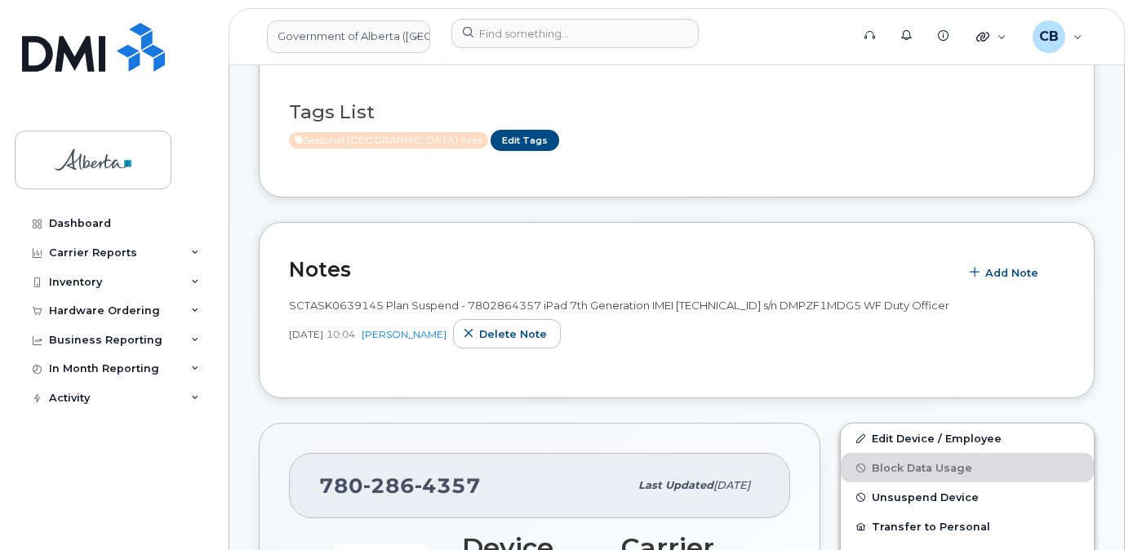
scroll to position [327, 0]
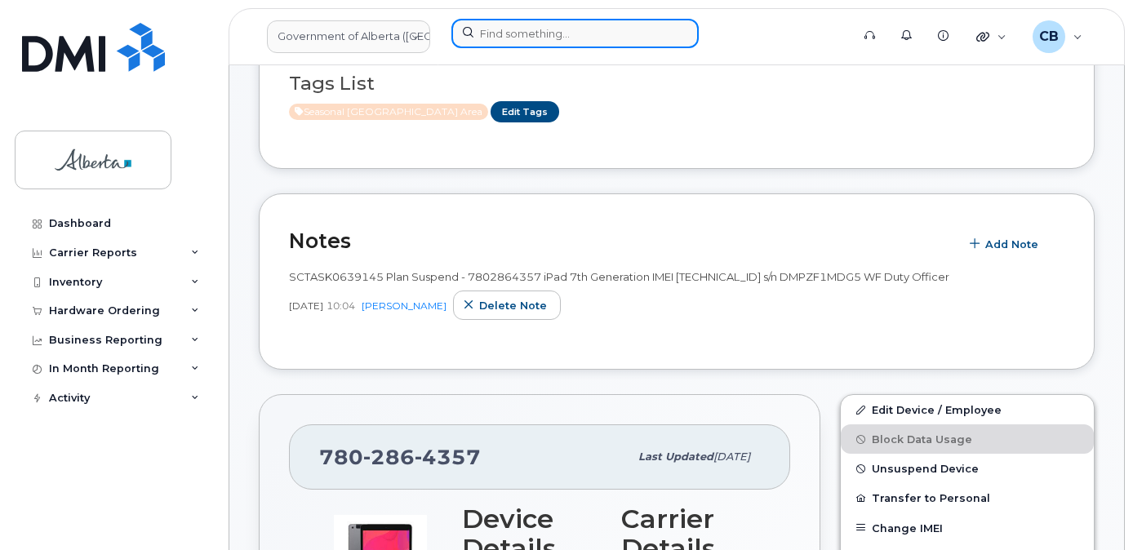
click at [548, 33] on input at bounding box center [575, 33] width 247 height 29
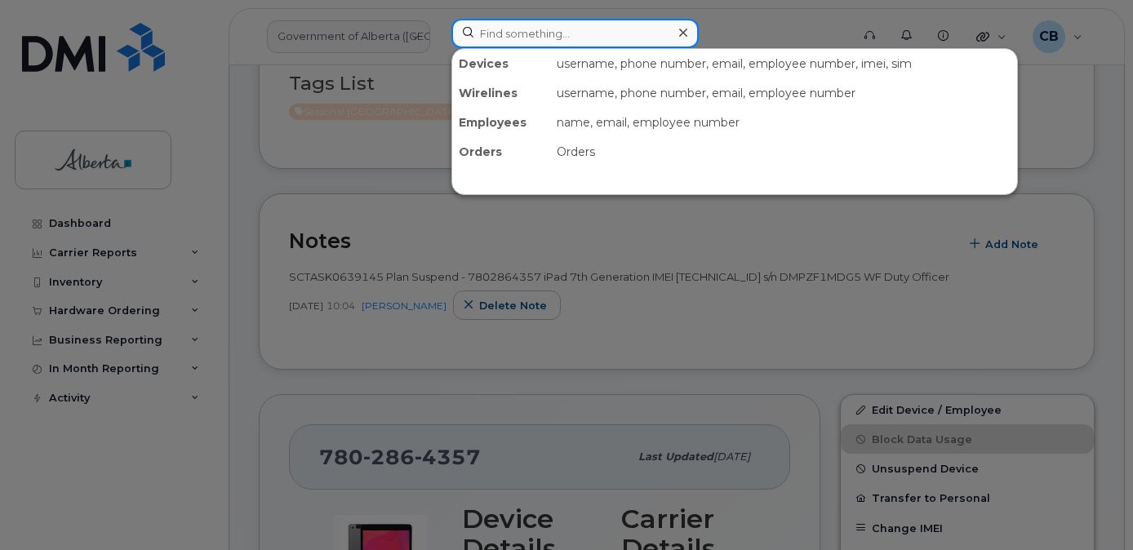
paste input "7803269168"
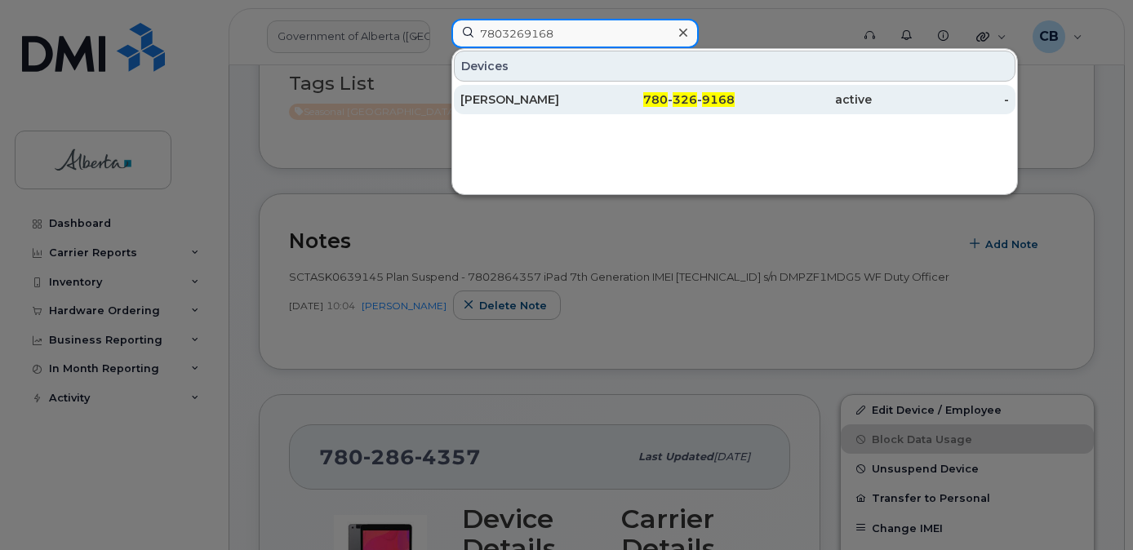
type input "7803269168"
click at [501, 95] on div "Charlie Kaufmann" at bounding box center [529, 99] width 137 height 16
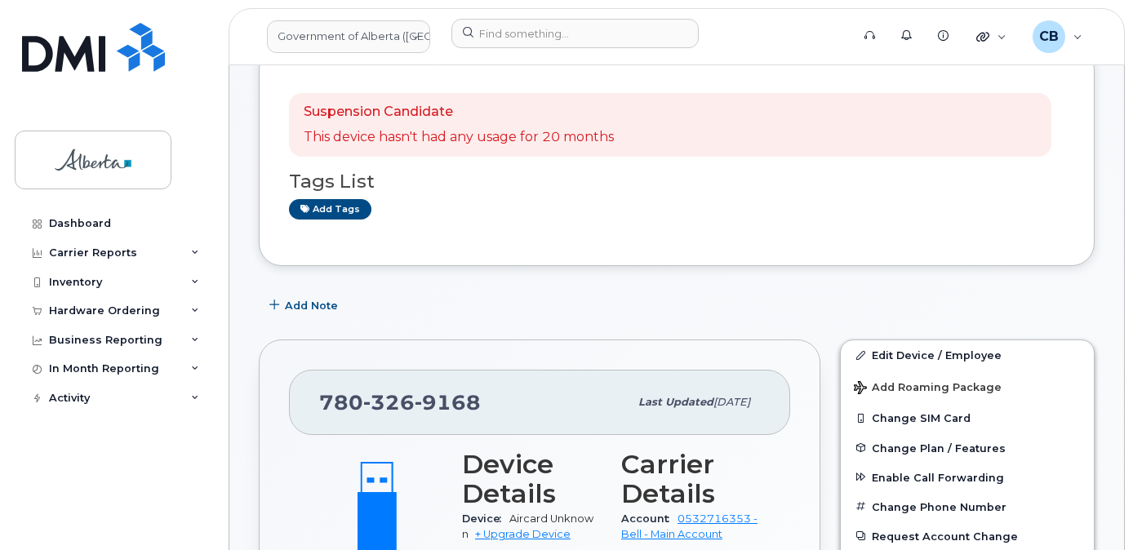
scroll to position [163, 0]
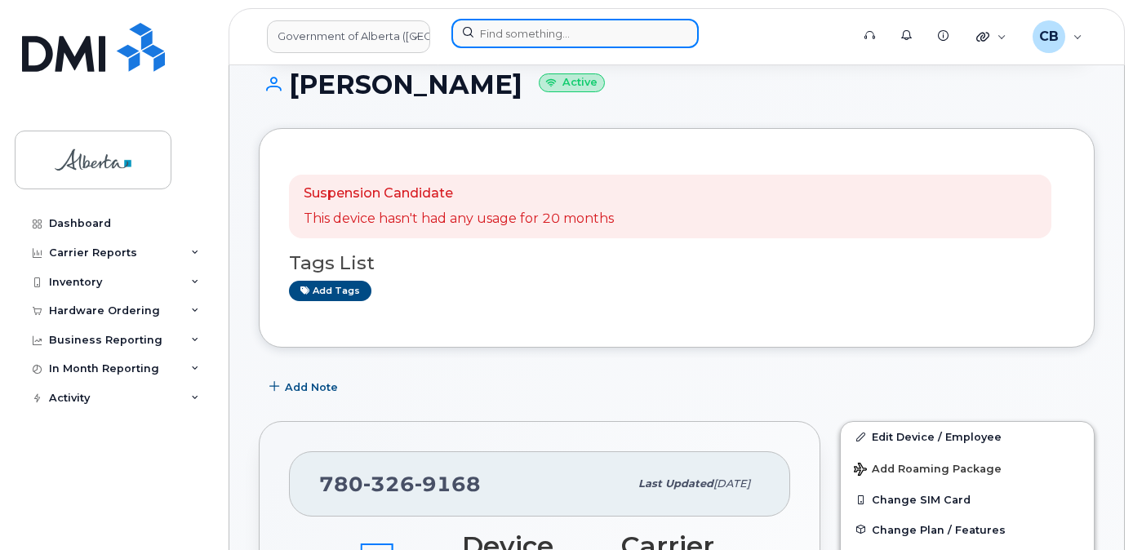
click at [523, 31] on input at bounding box center [575, 33] width 247 height 29
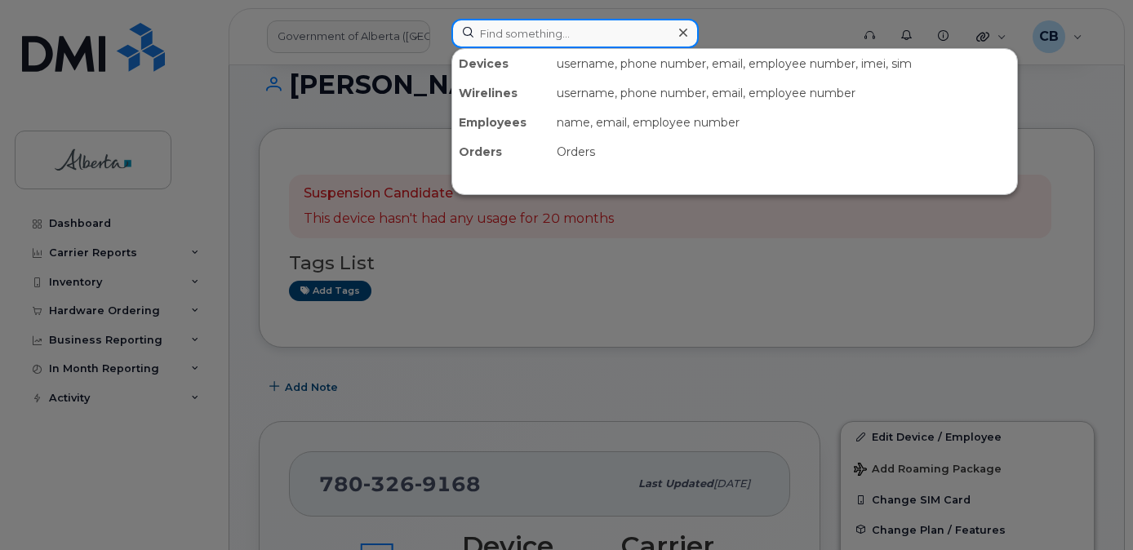
paste input "4035502937"
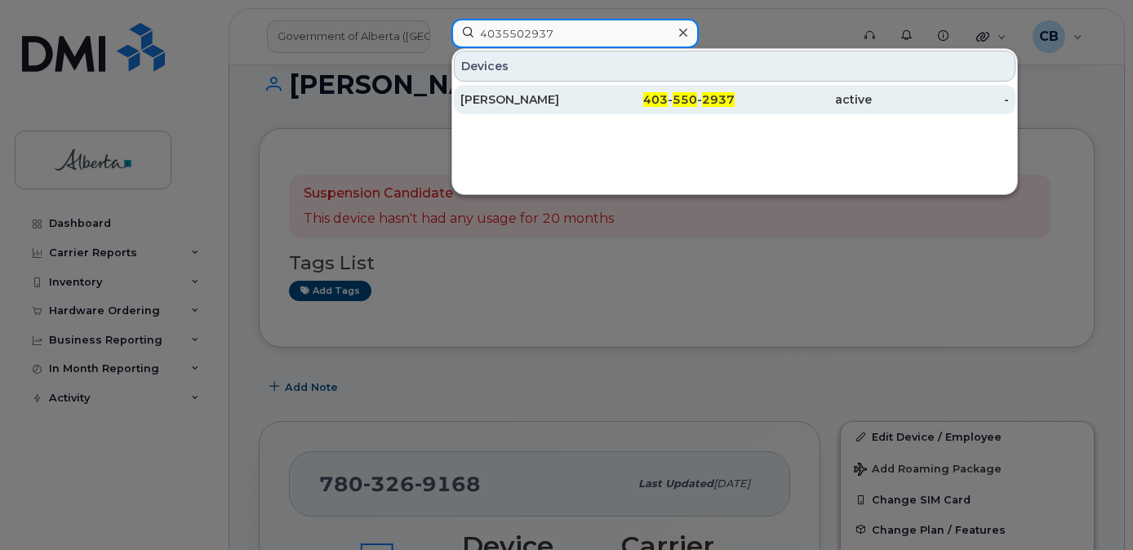
type input "4035502937"
click at [512, 99] on div "[PERSON_NAME]" at bounding box center [529, 99] width 137 height 16
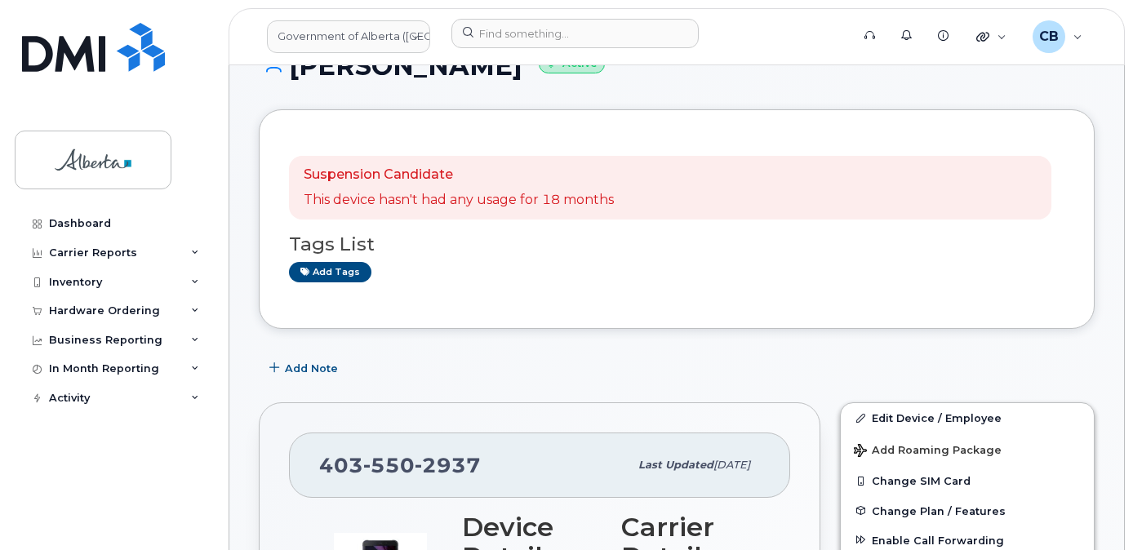
scroll to position [163, 0]
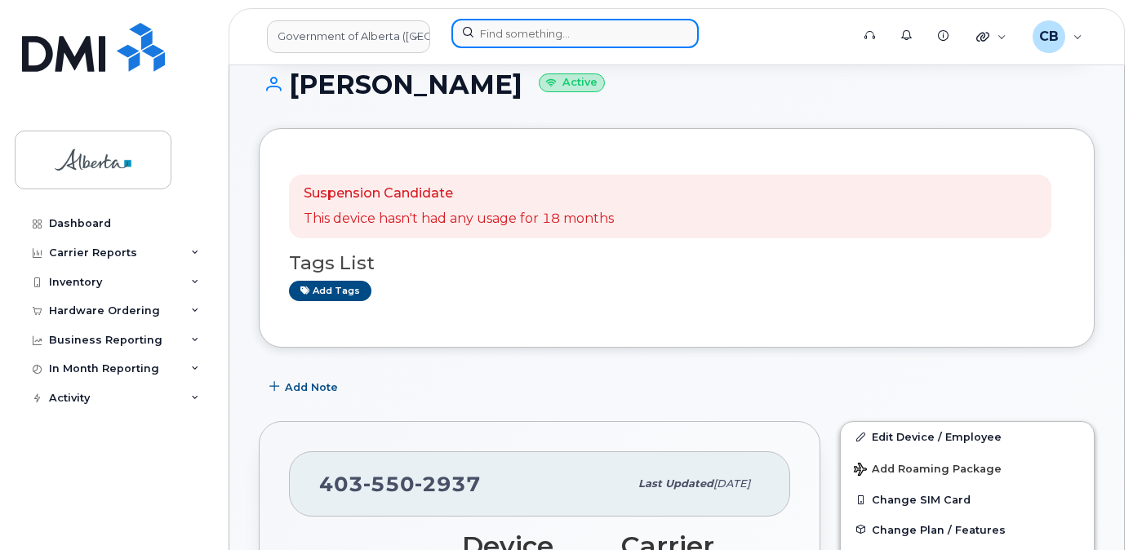
click at [532, 34] on input at bounding box center [575, 33] width 247 height 29
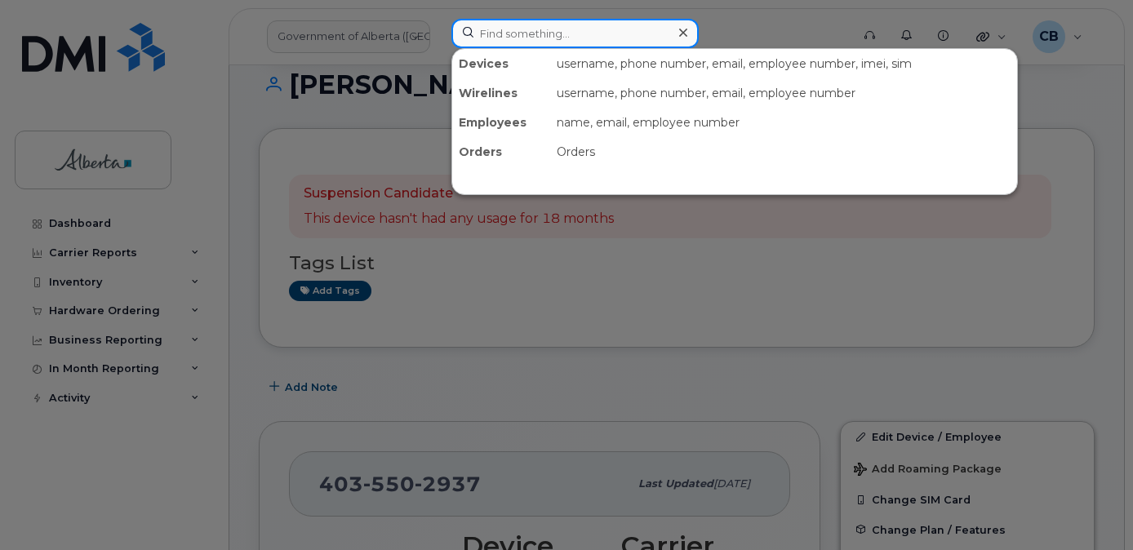
paste input "7802851097"
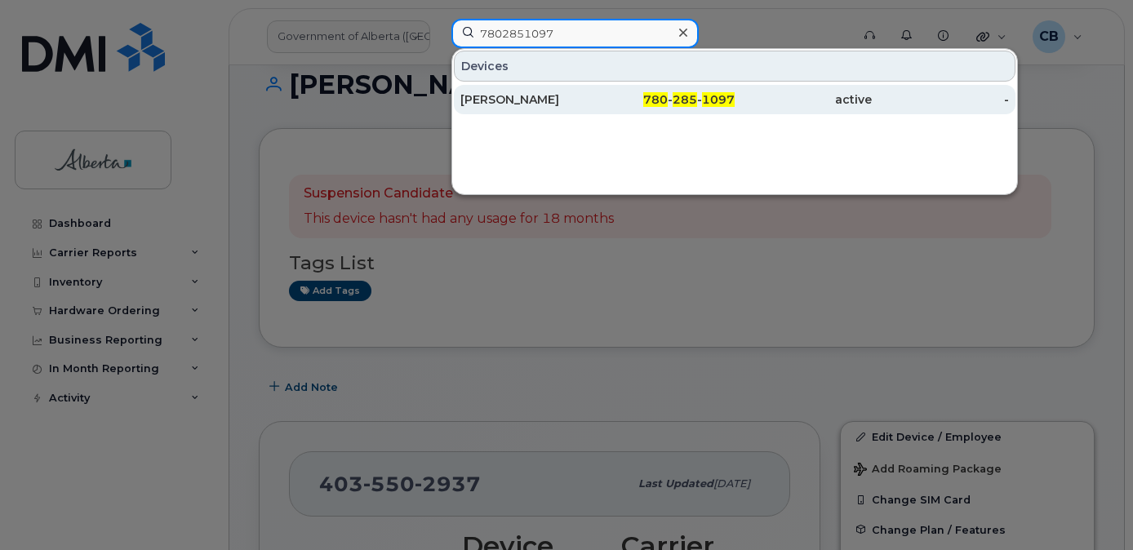
type input "7802851097"
click at [523, 96] on div "Tamera Beaulieu" at bounding box center [529, 99] width 137 height 16
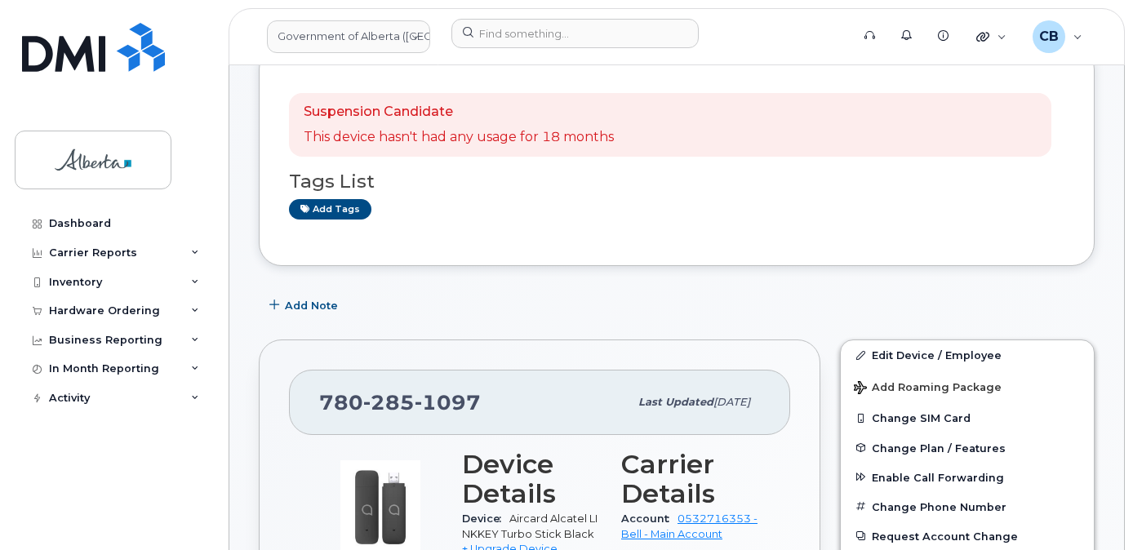
scroll to position [163, 0]
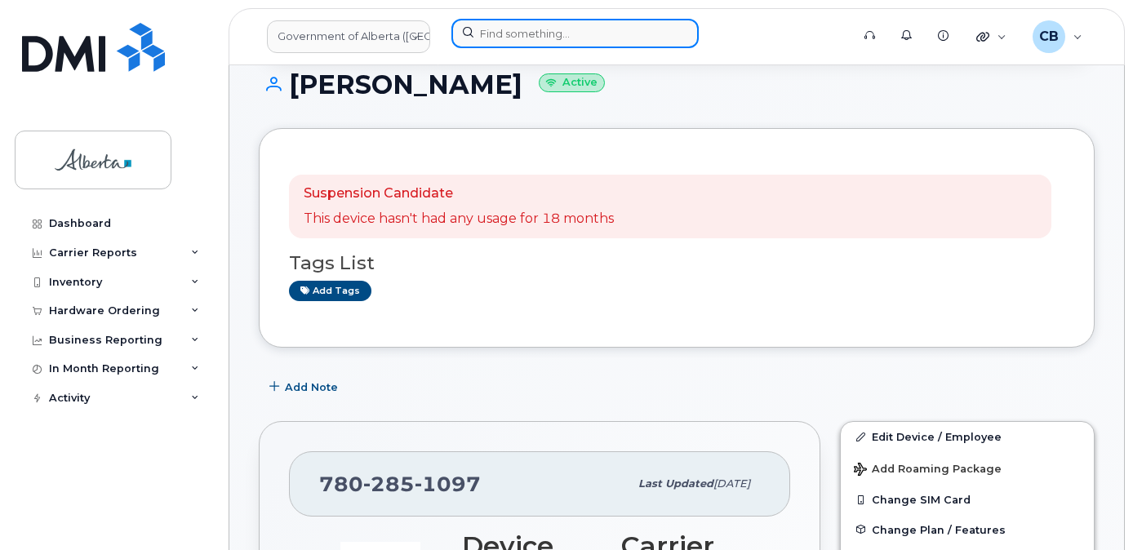
click at [523, 30] on input at bounding box center [575, 33] width 247 height 29
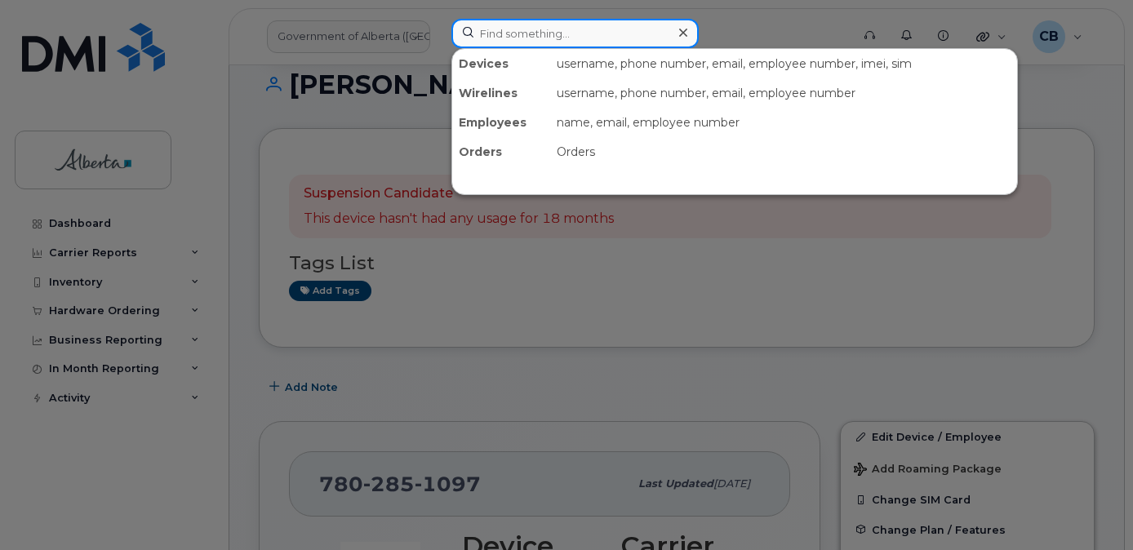
paste input "7803309736"
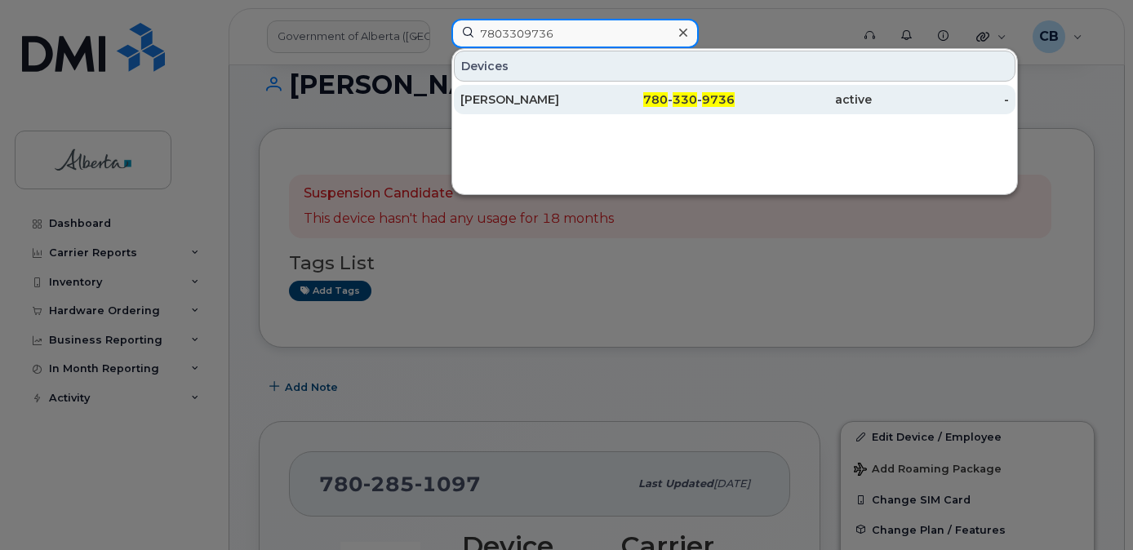
type input "7803309736"
click at [527, 96] on div "[PERSON_NAME]" at bounding box center [529, 99] width 137 height 16
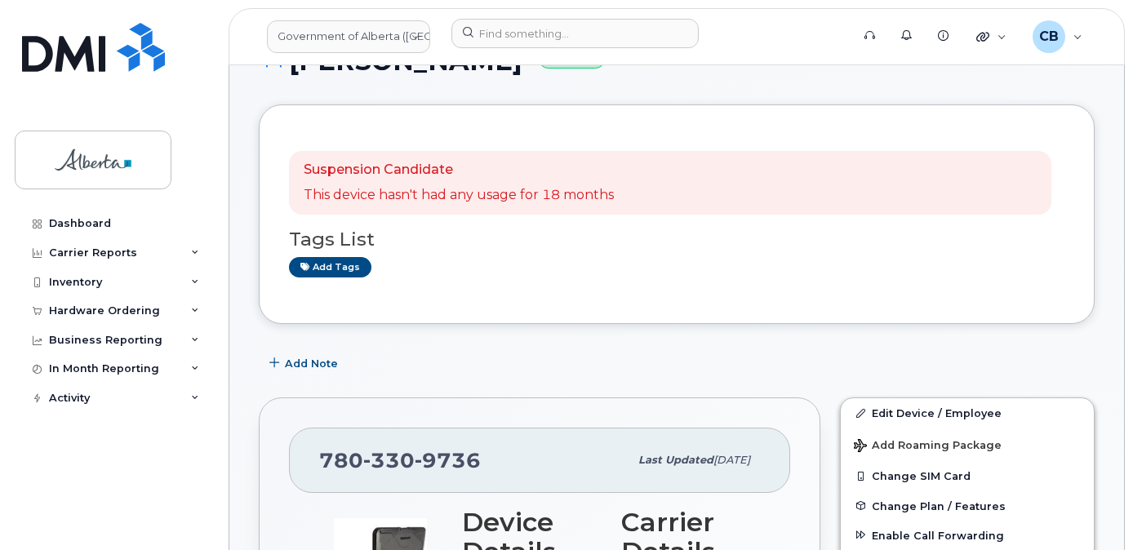
scroll to position [163, 0]
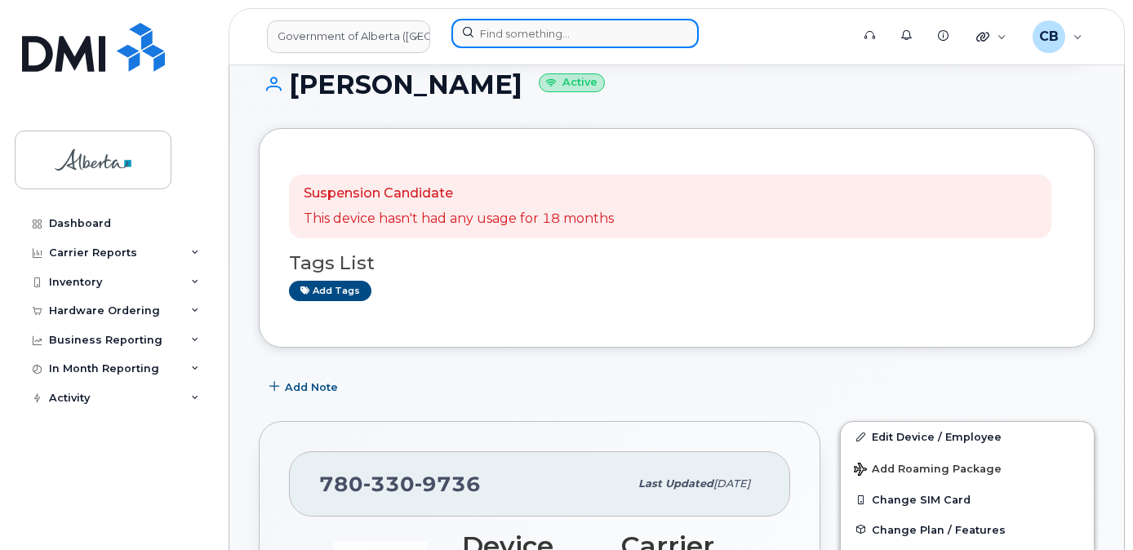
click at [506, 29] on input at bounding box center [575, 33] width 247 height 29
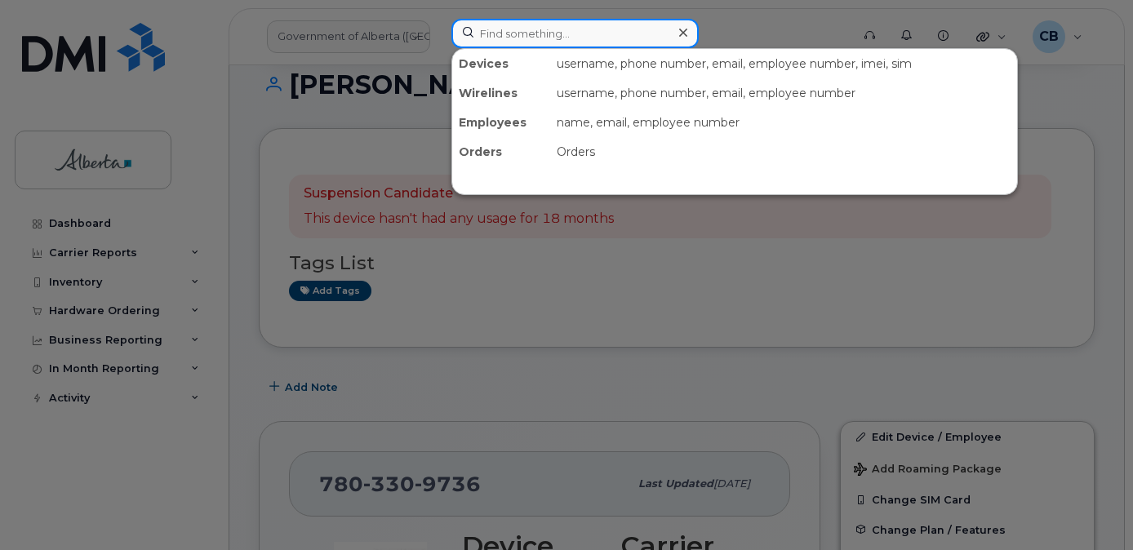
paste input "4039158133"
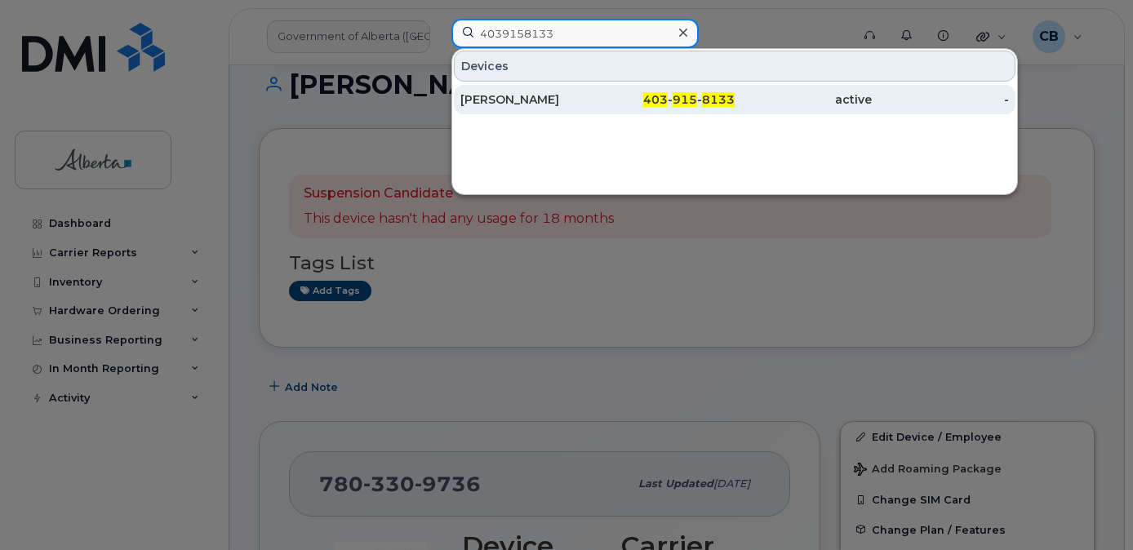
type input "4039158133"
click at [498, 96] on div "Jen Bitten" at bounding box center [529, 99] width 137 height 16
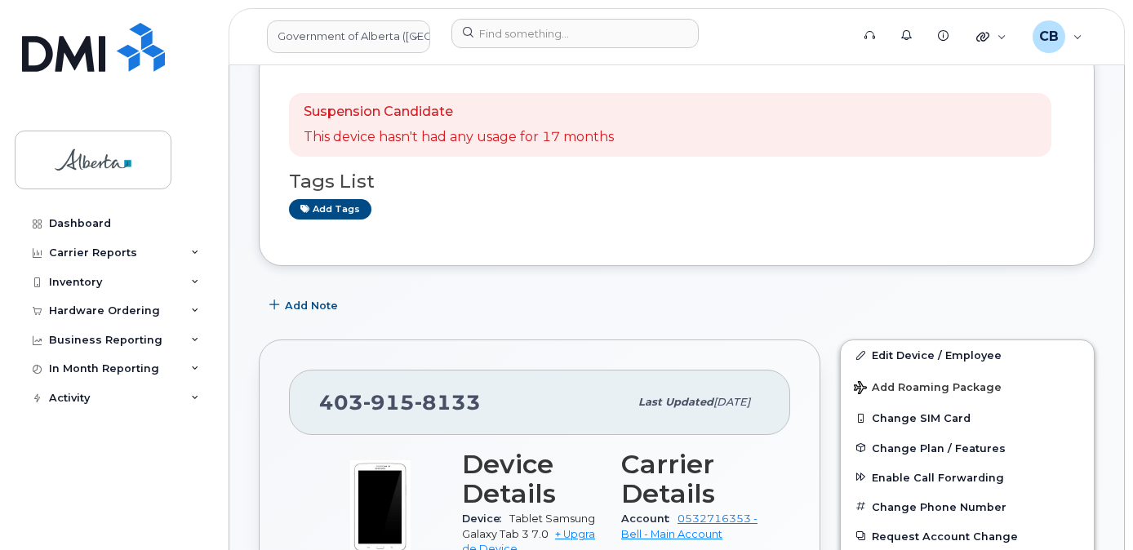
scroll to position [163, 0]
